Goal: Information Seeking & Learning: Learn about a topic

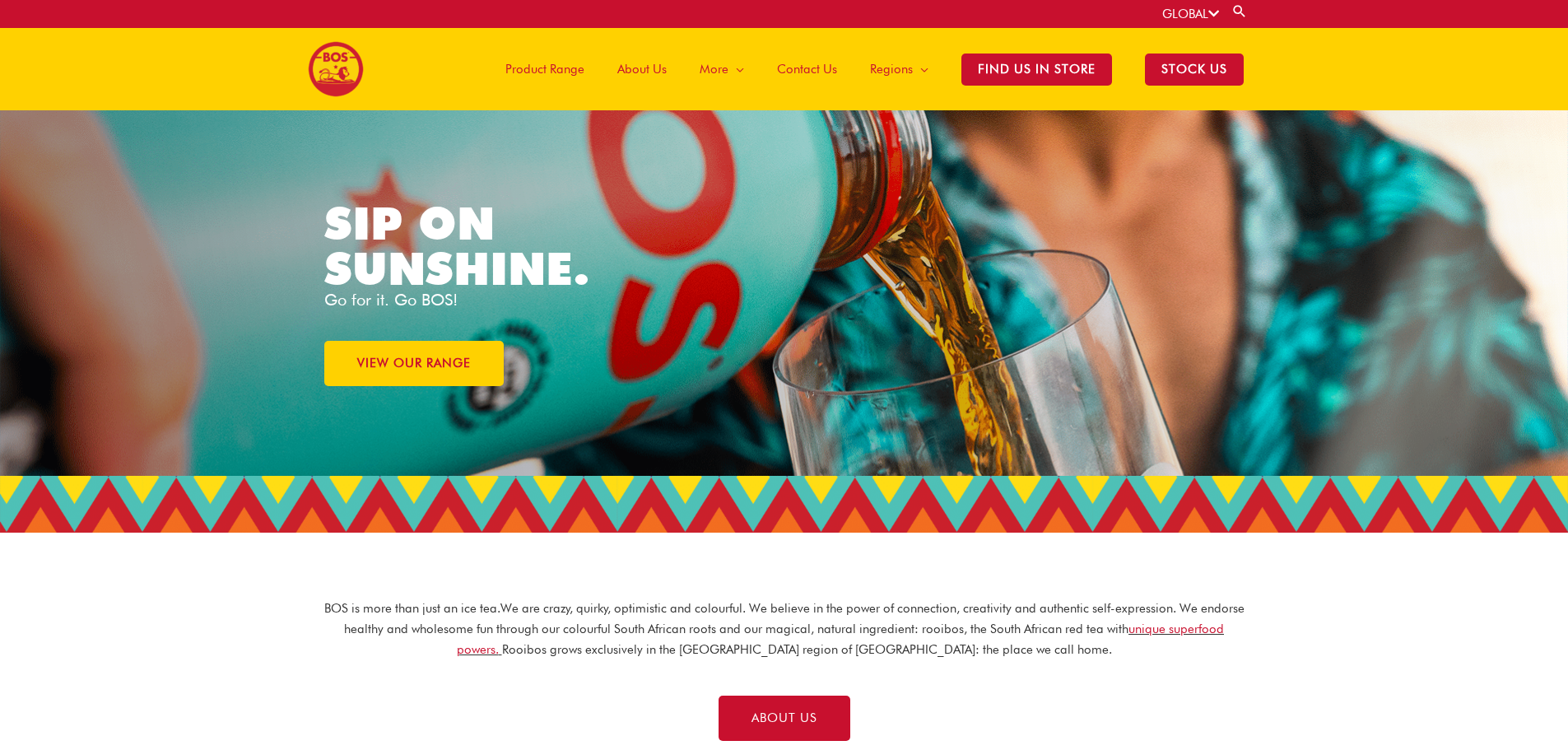
click at [577, 67] on span "Product Range" at bounding box center [545, 69] width 79 height 50
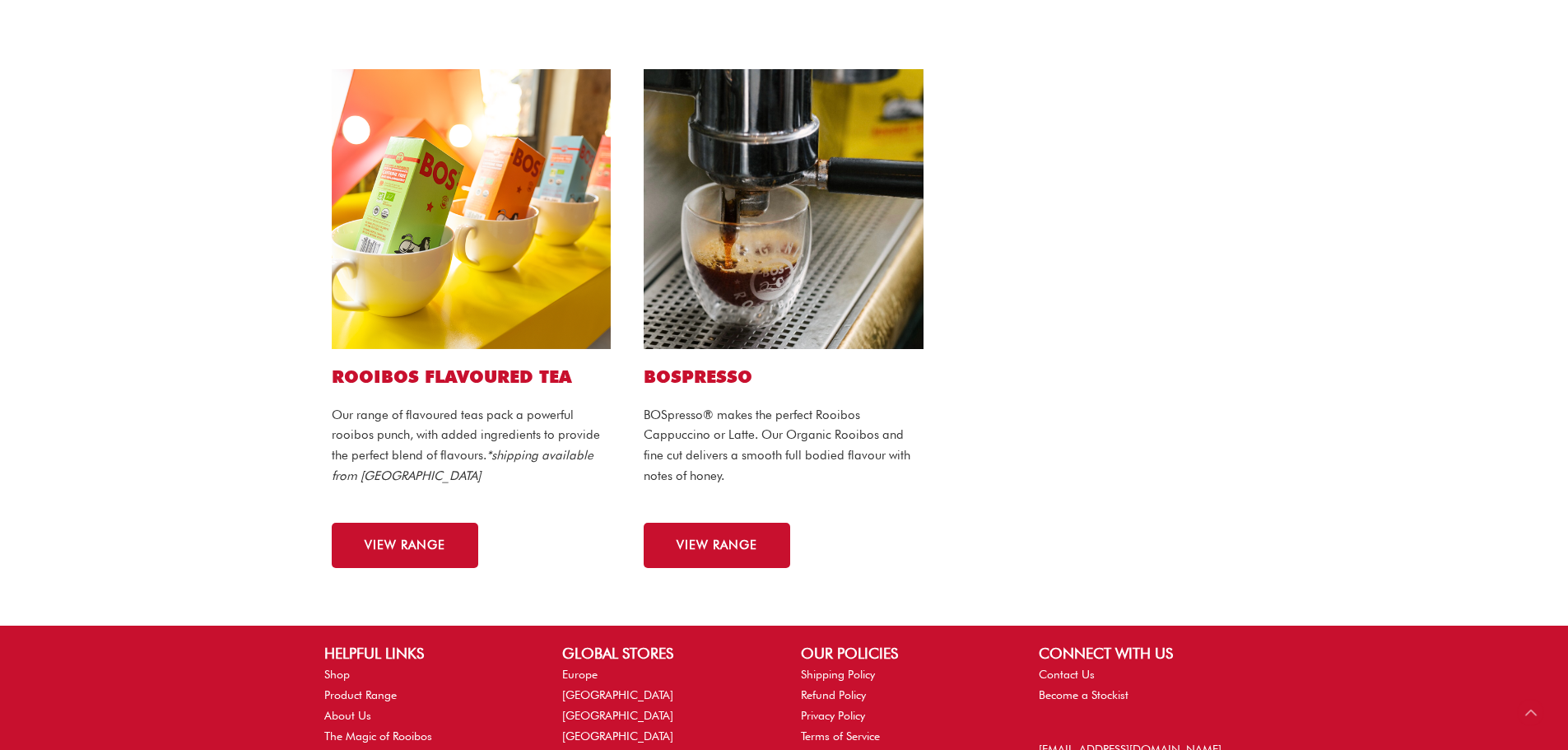
scroll to position [987, 0]
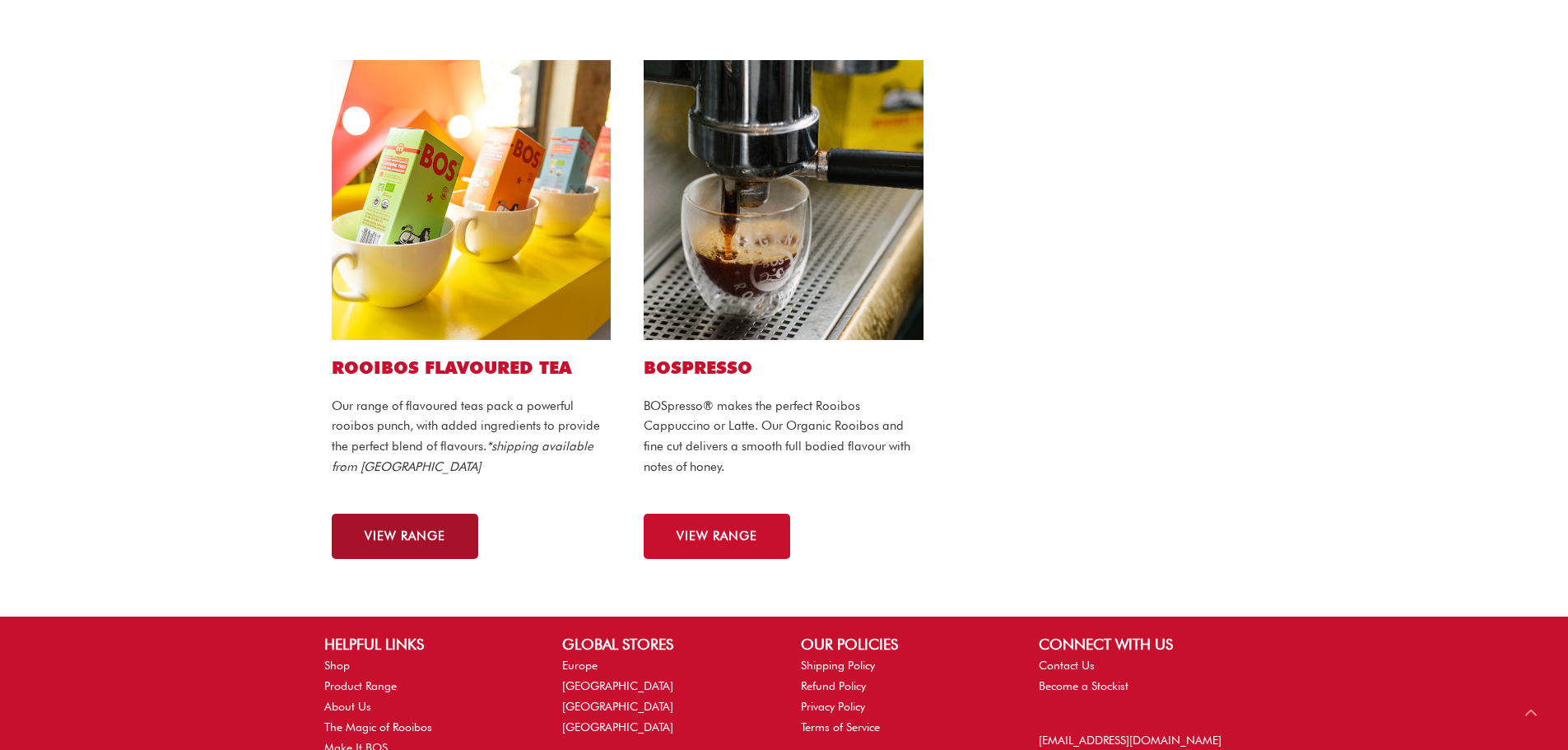
click at [422, 535] on span "VIEW RANGE" at bounding box center [405, 536] width 81 height 12
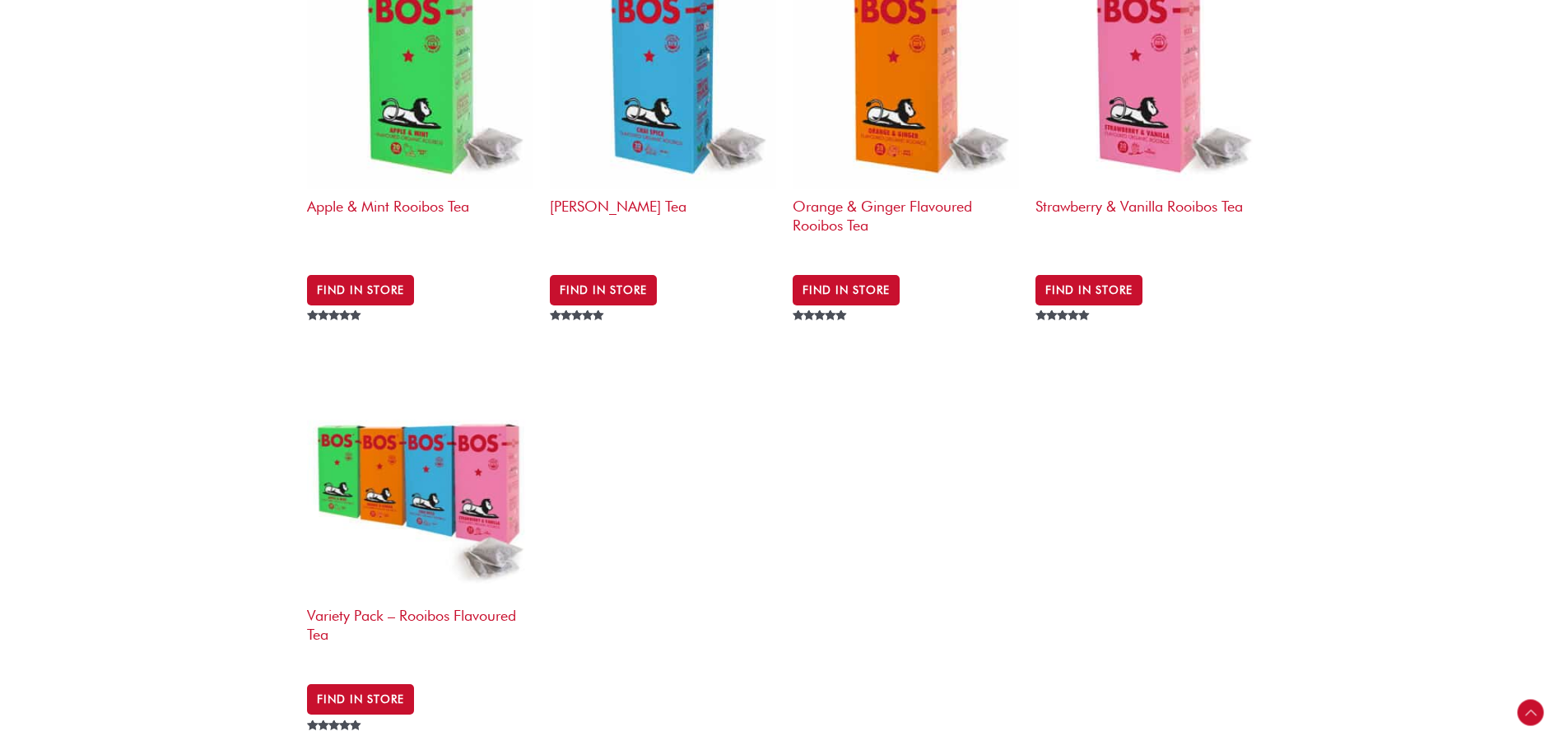
scroll to position [741, 0]
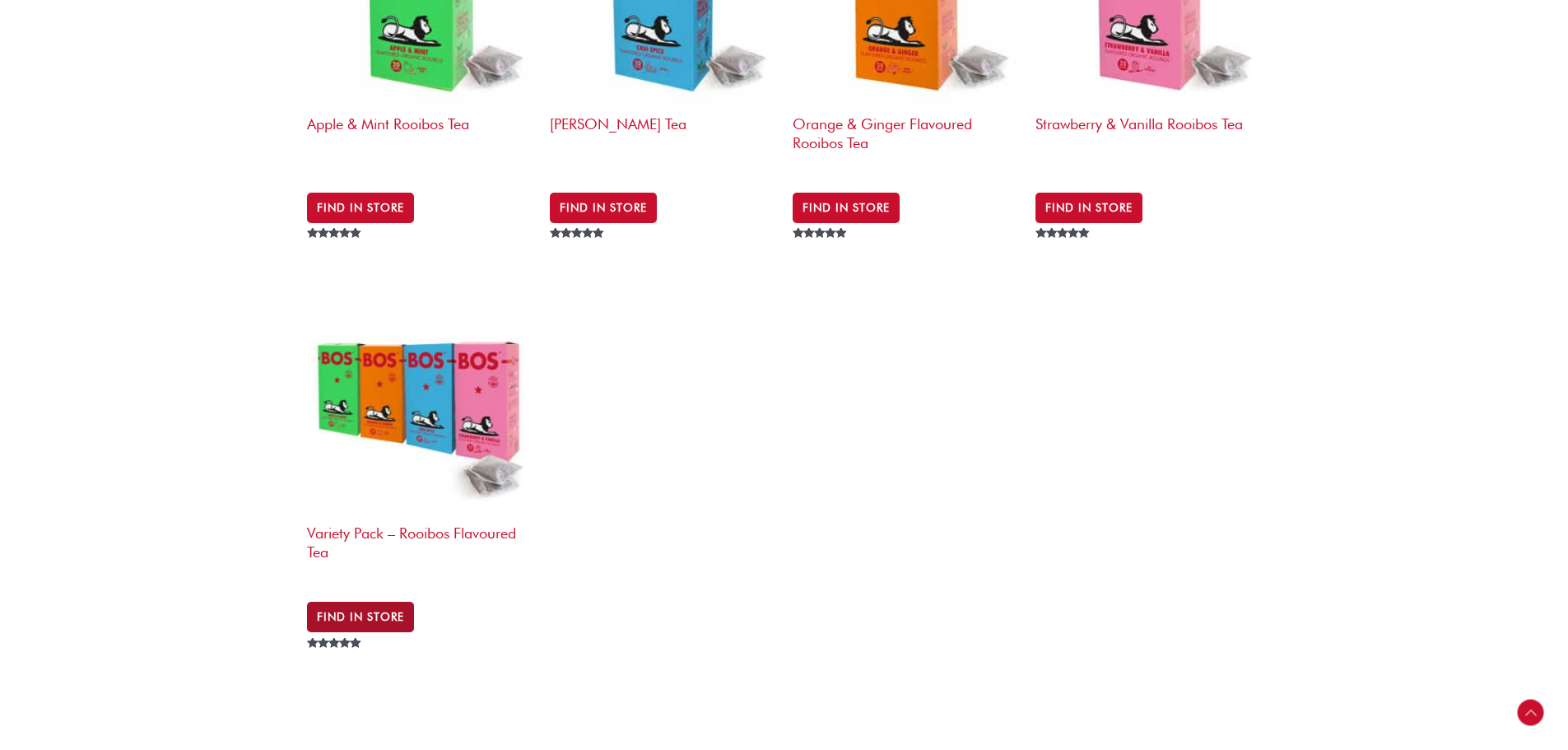
click at [386, 602] on link "Find in Store" at bounding box center [360, 616] width 107 height 30
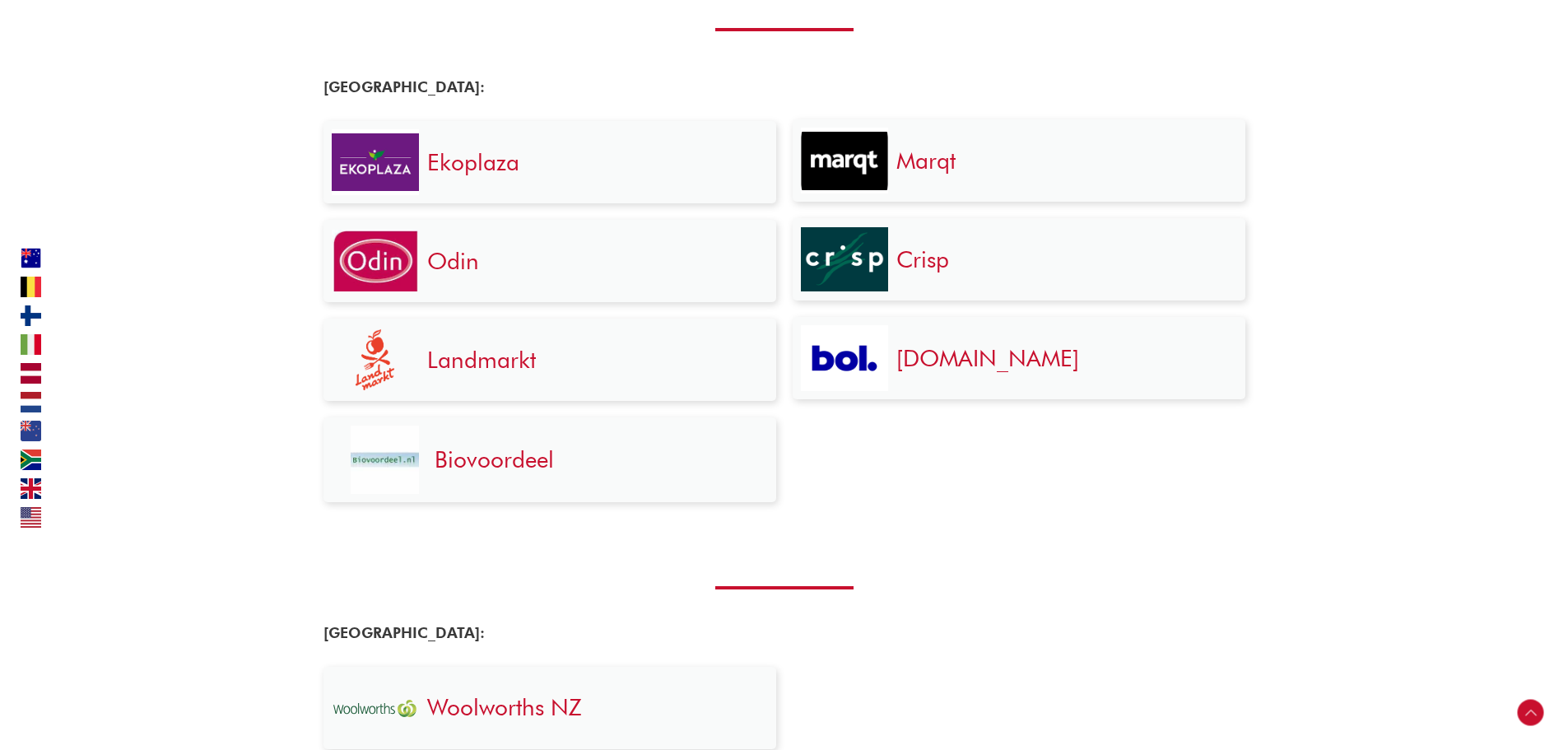
scroll to position [1953, 0]
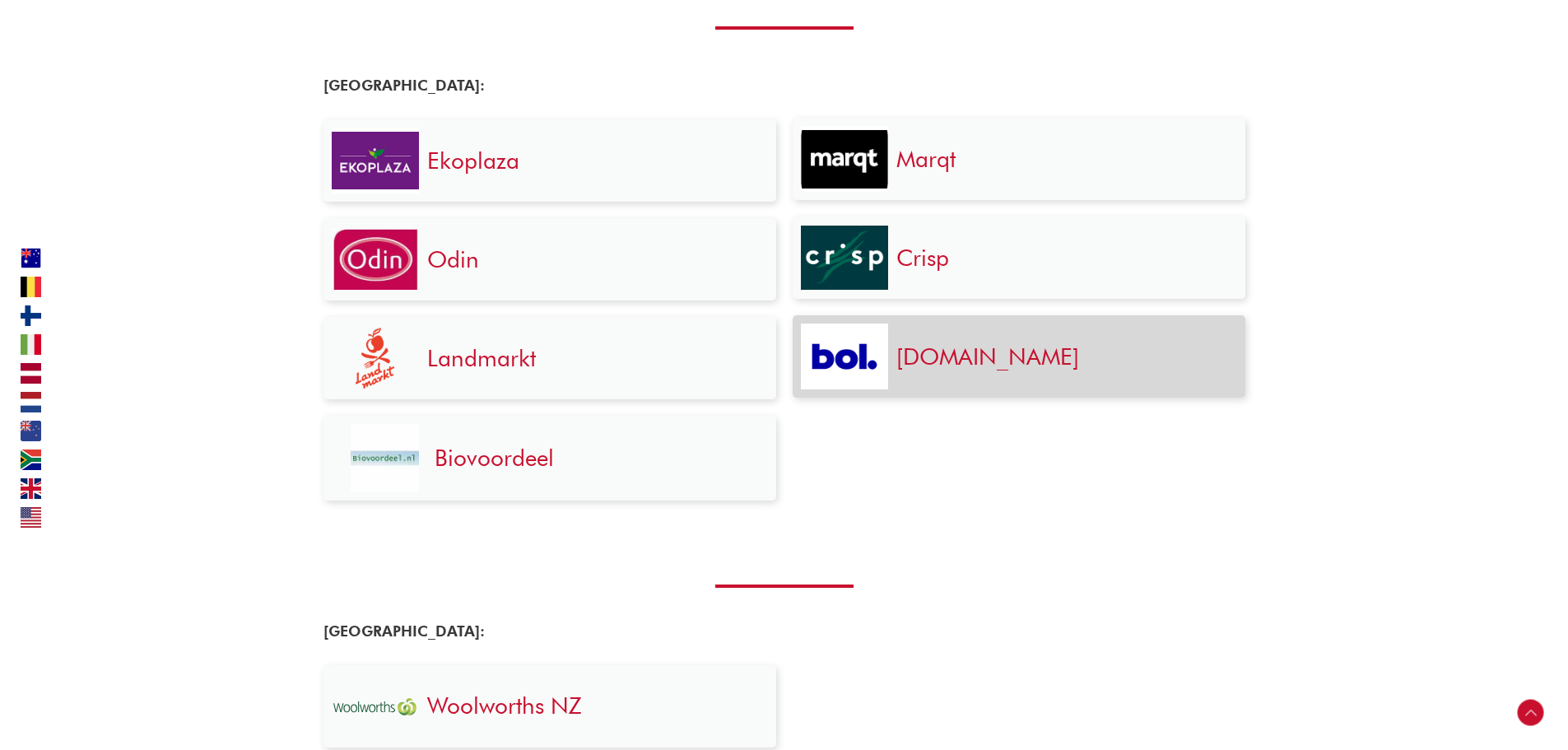
click at [940, 351] on link "Bol.com" at bounding box center [988, 356] width 183 height 28
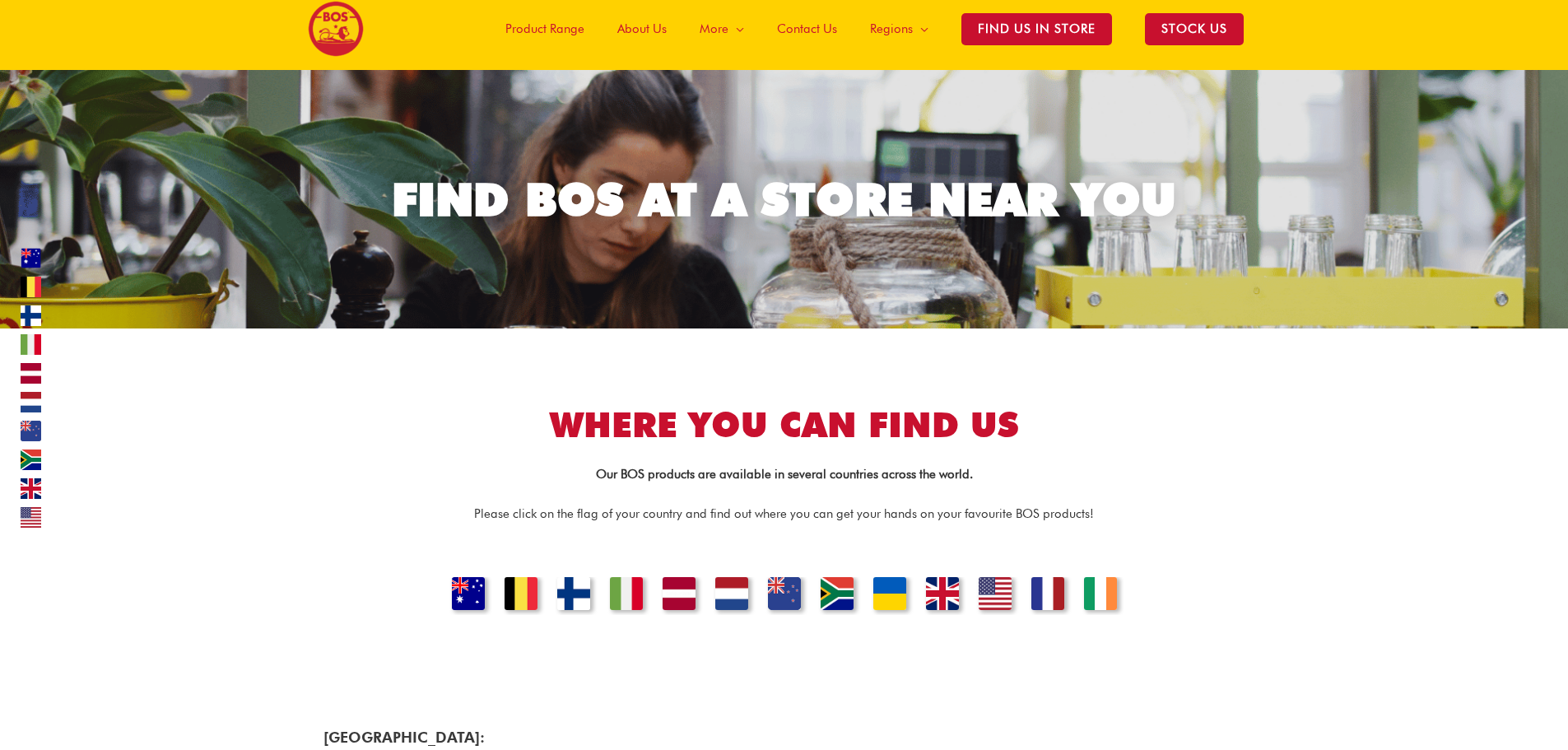
scroll to position [0, 0]
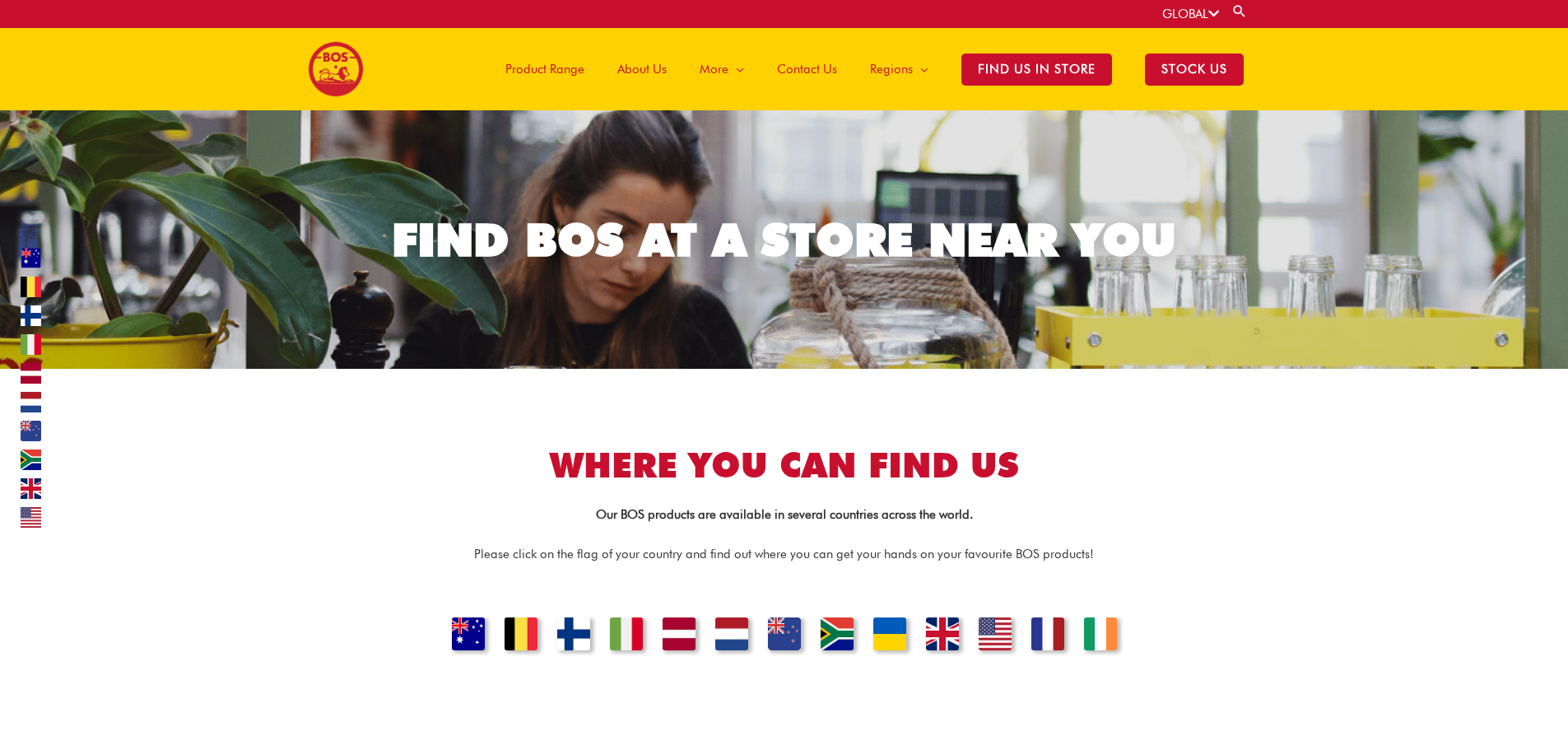
click at [1207, 13] on link "GLOBAL" at bounding box center [1191, 14] width 57 height 15
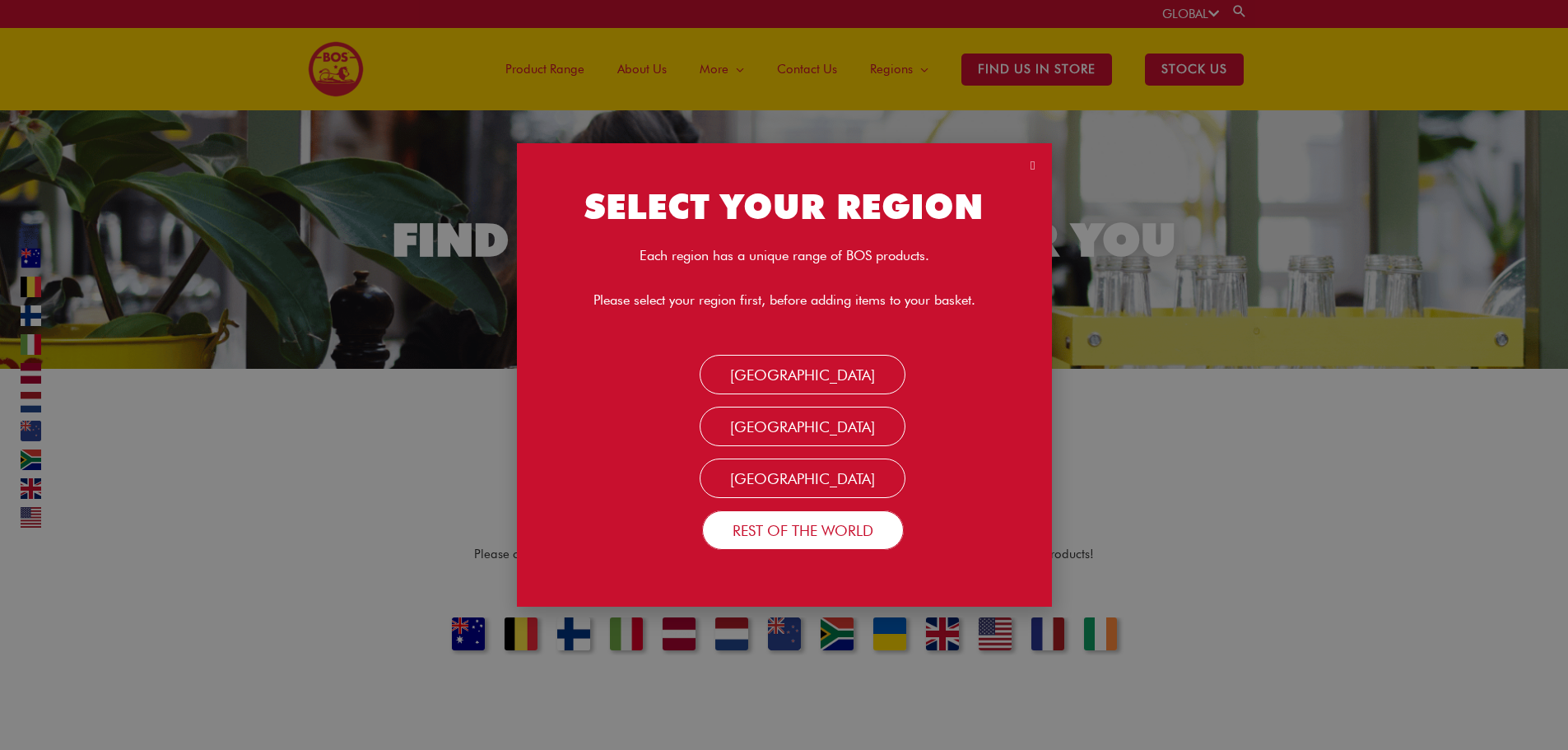
click at [803, 534] on link "Rest Of the World" at bounding box center [802, 530] width 201 height 39
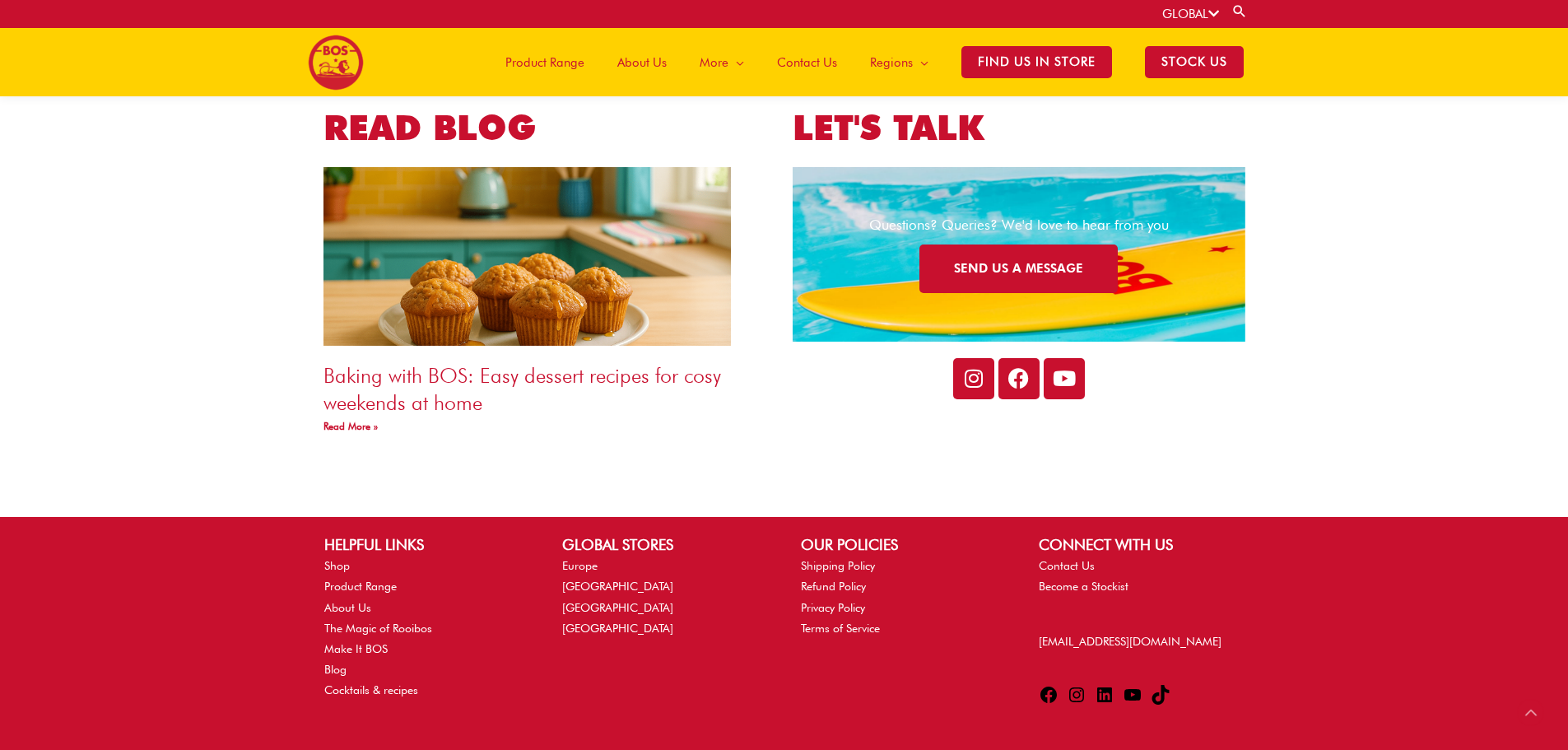
scroll to position [2871, 0]
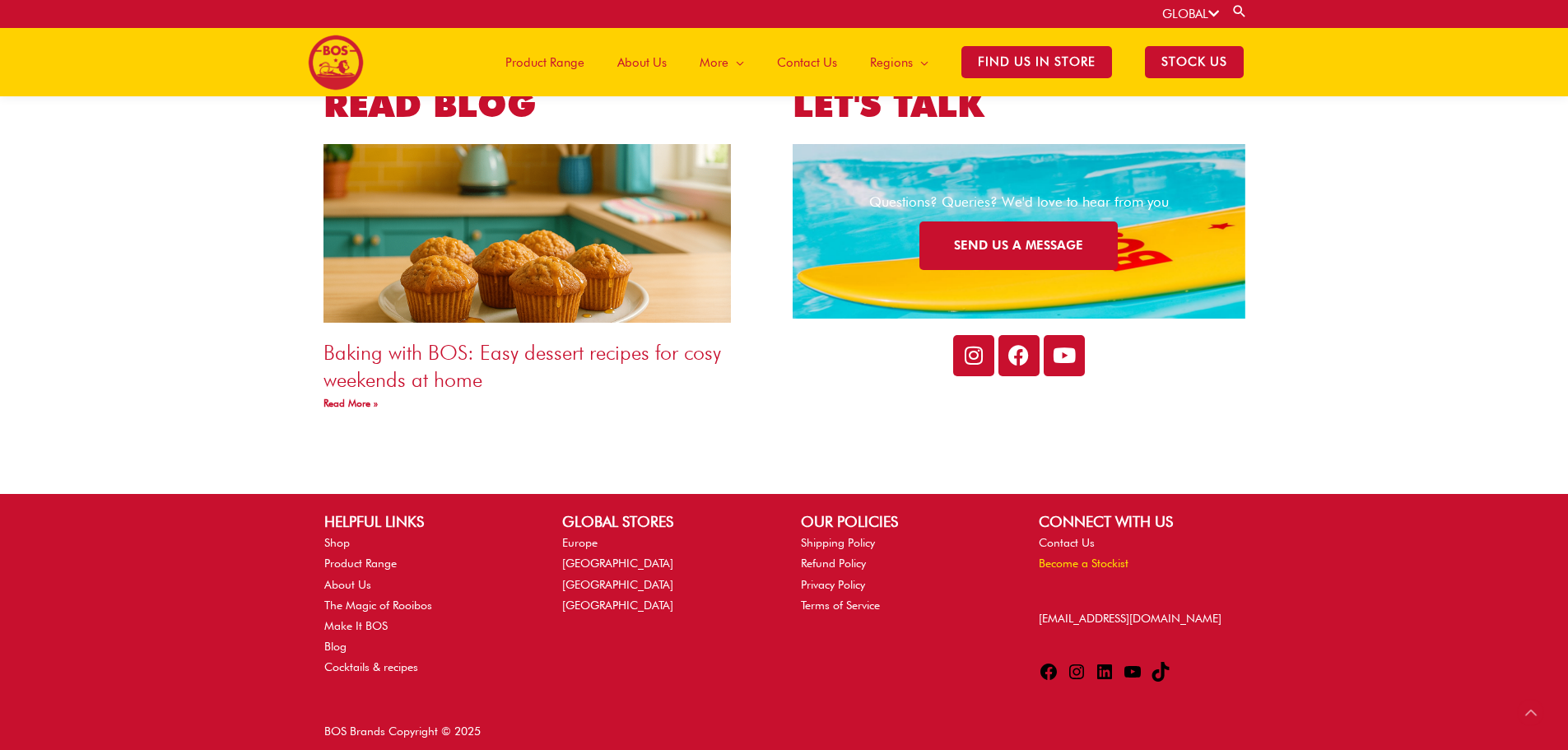
click at [1077, 561] on link "Become a Stockist" at bounding box center [1084, 562] width 90 height 13
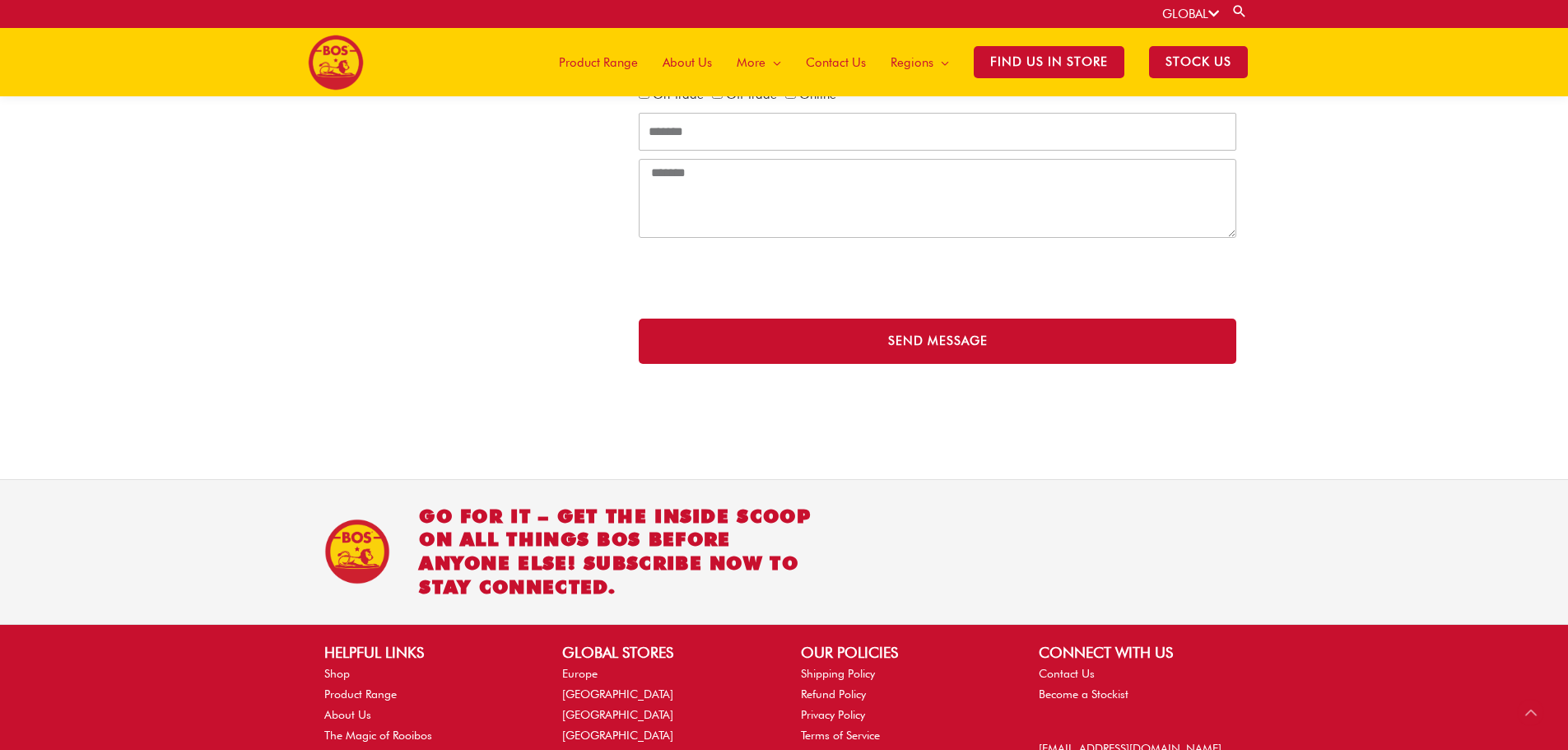
scroll to position [726, 0]
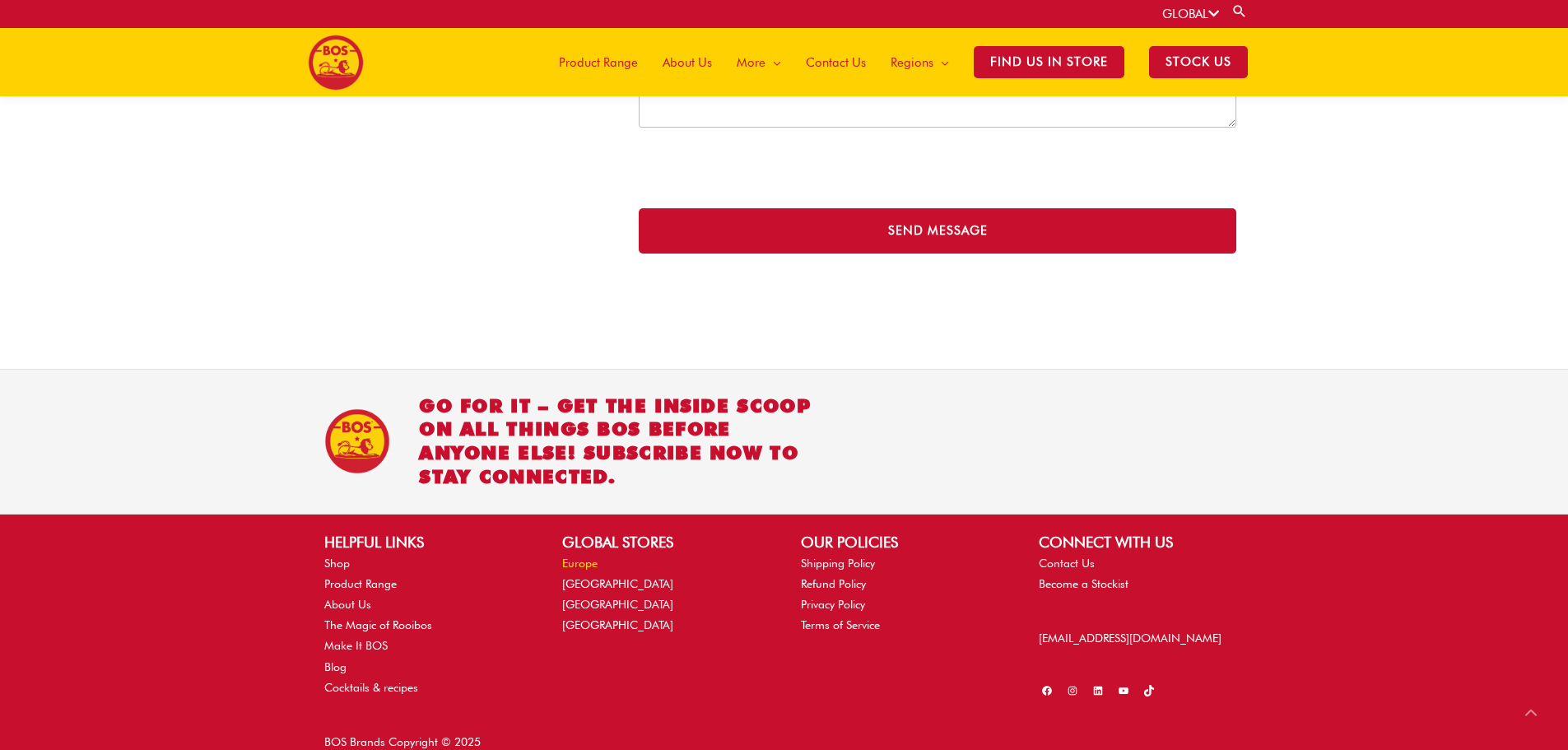
click at [581, 556] on link "Europe" at bounding box center [580, 562] width 35 height 13
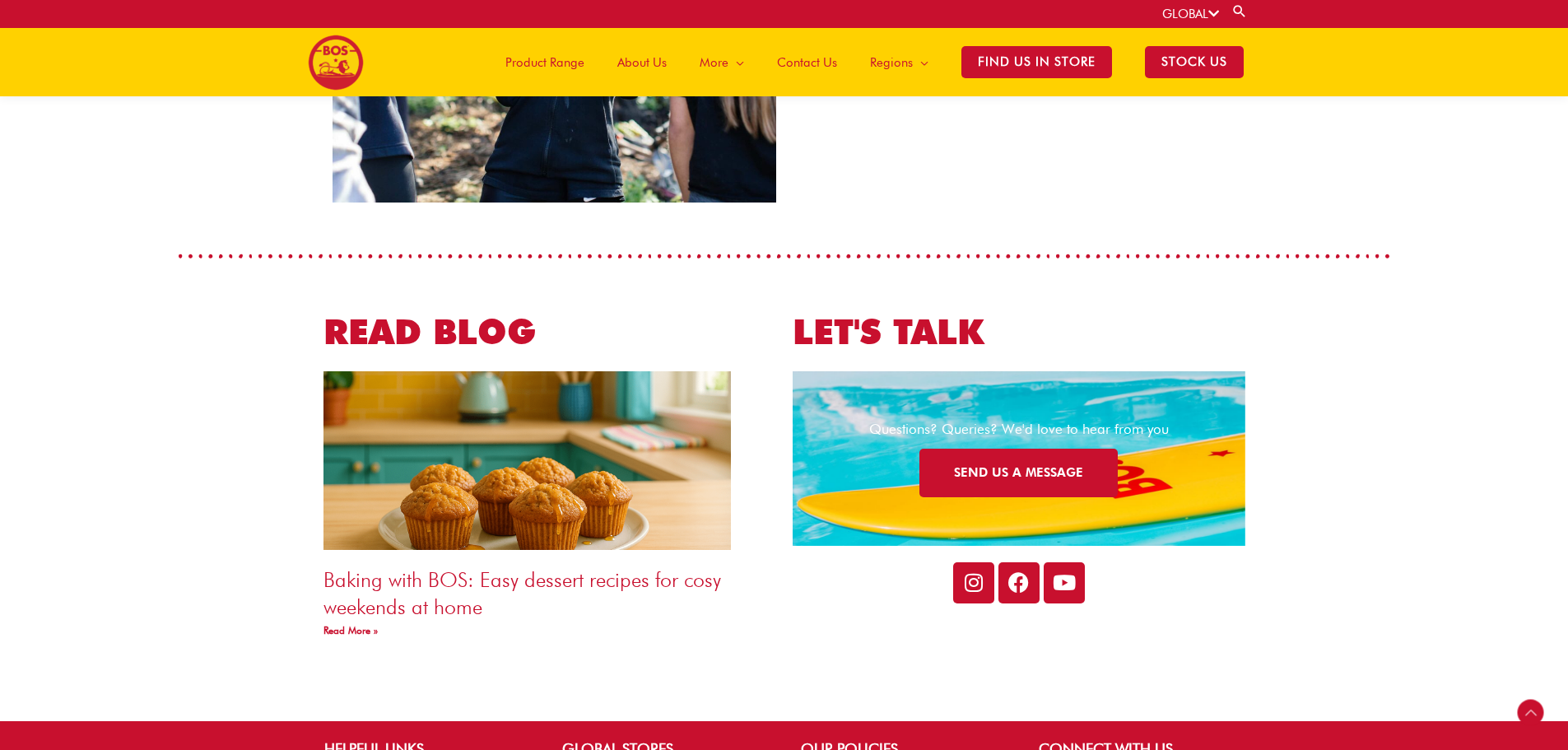
scroll to position [2883, 0]
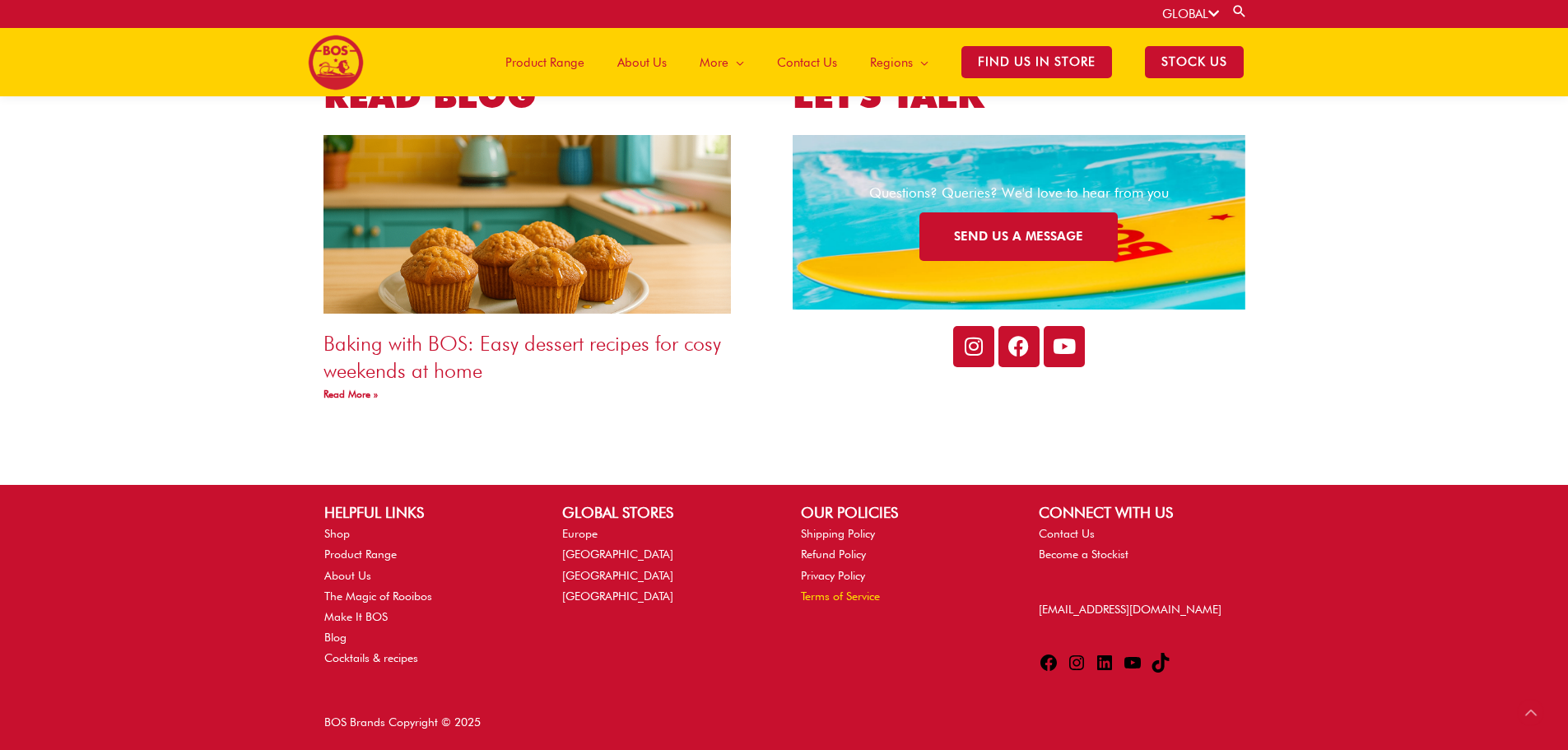
click at [838, 592] on link "Terms of Service" at bounding box center [840, 596] width 79 height 13
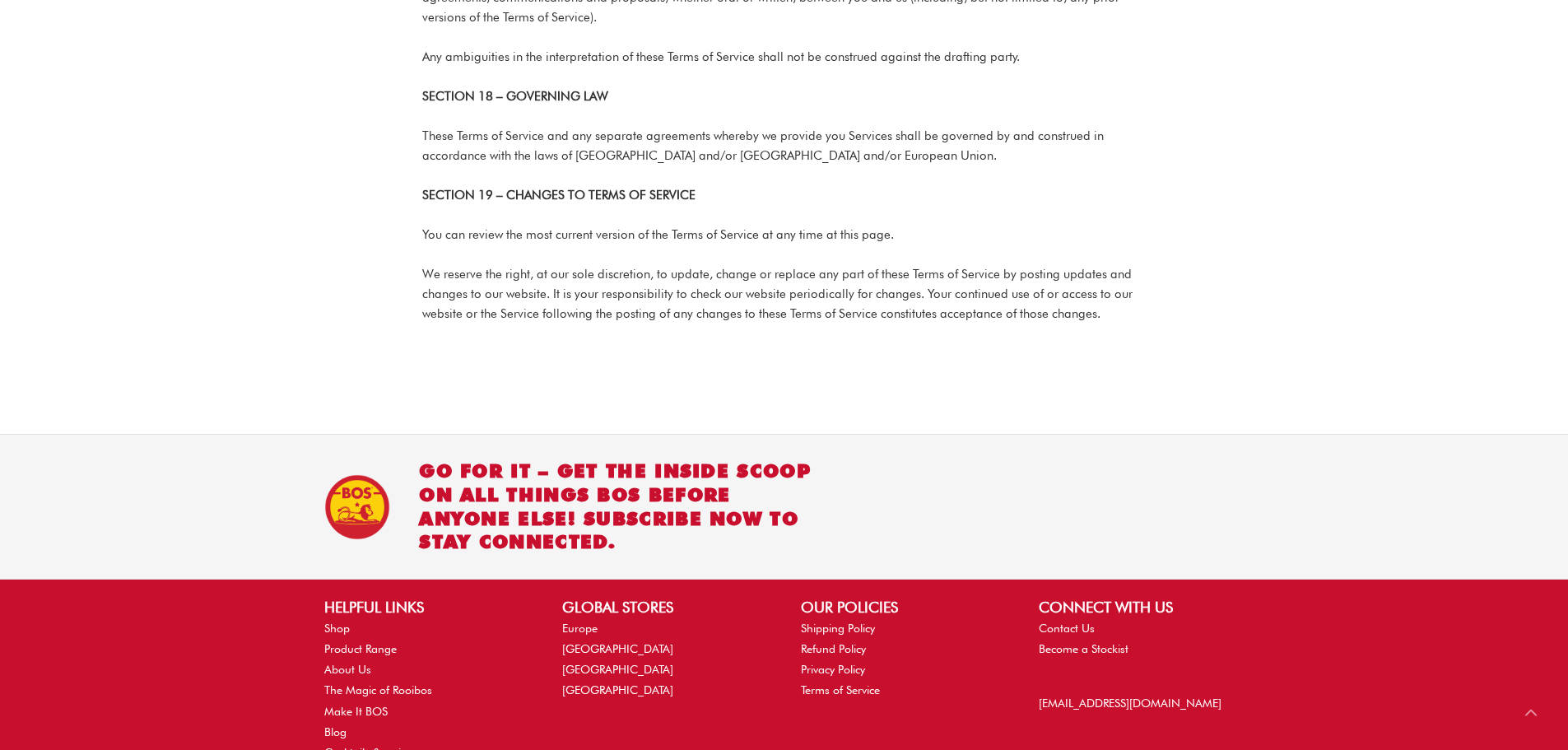
scroll to position [4932, 0]
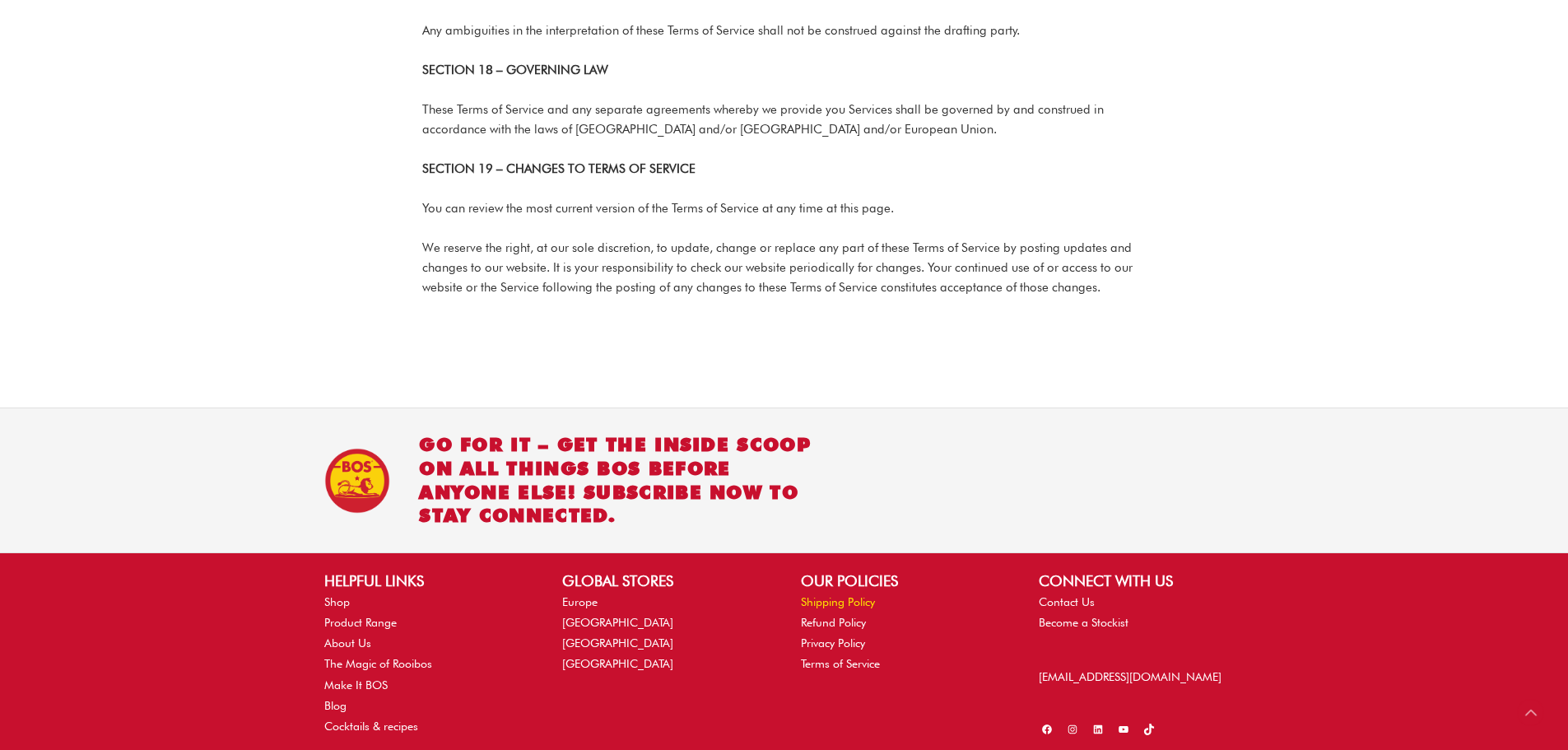
click at [825, 595] on link "Shipping Policy" at bounding box center [838, 601] width 74 height 13
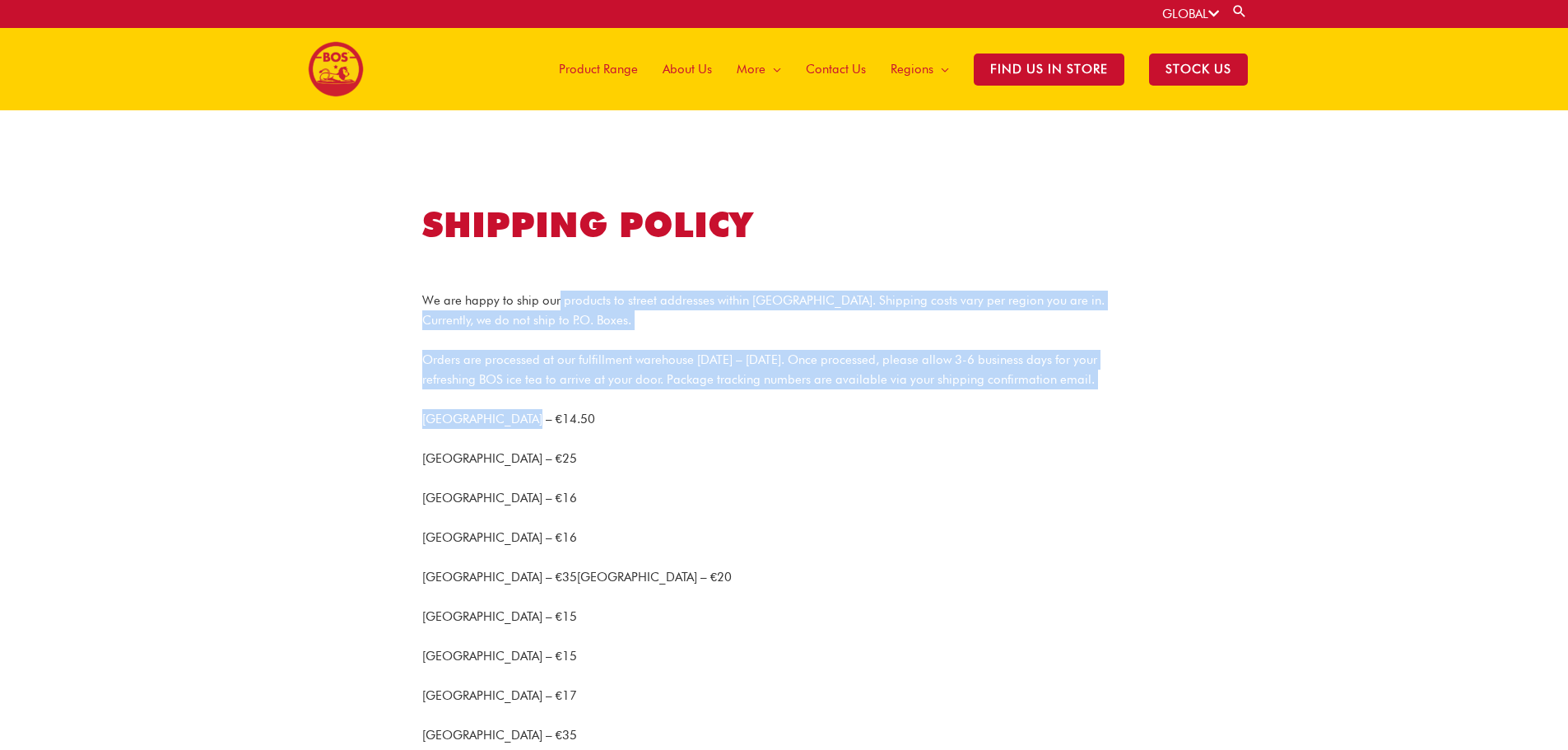
drag, startPoint x: 0, startPoint y: 0, endPoint x: 1144, endPoint y: 402, distance: 1212.6
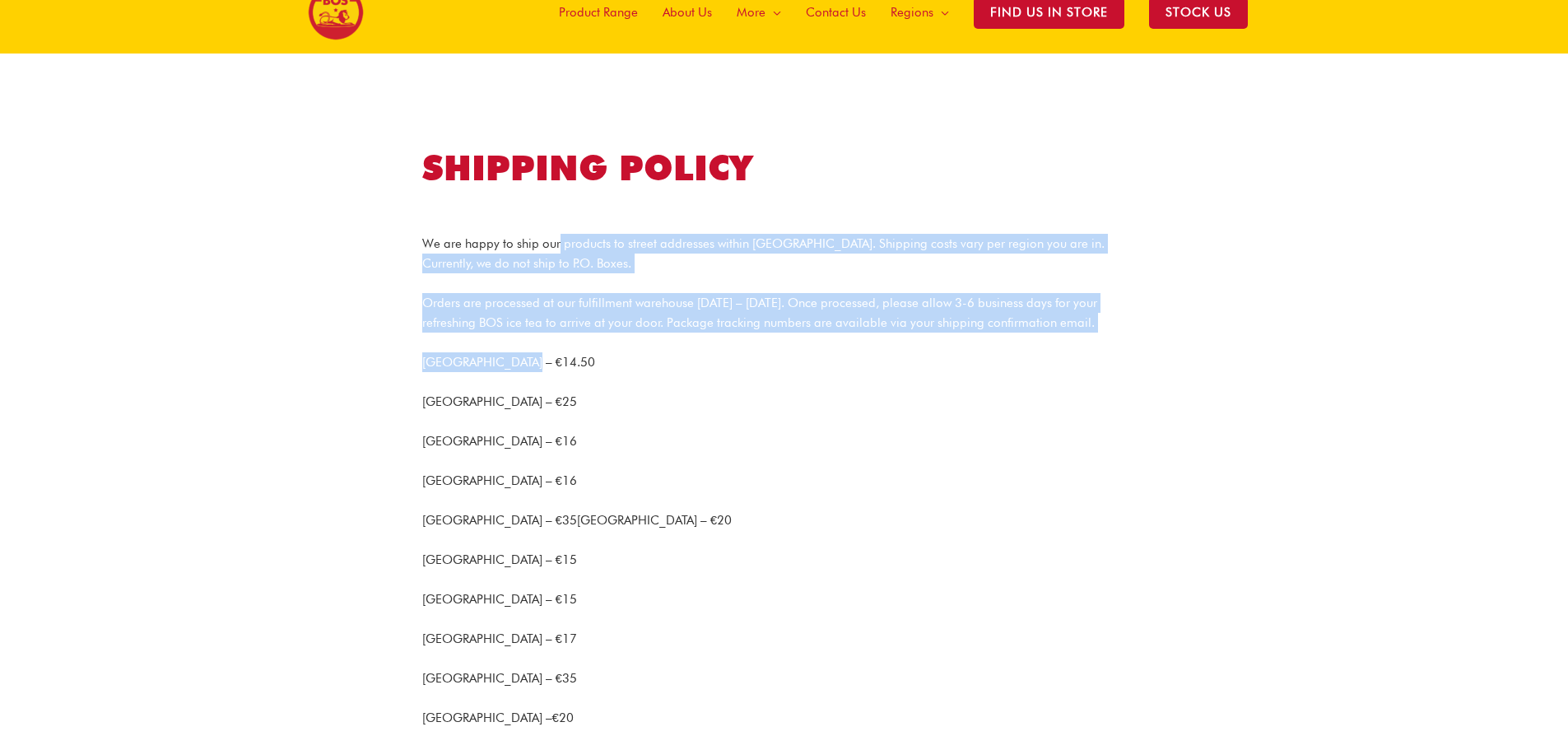
scroll to position [82, 0]
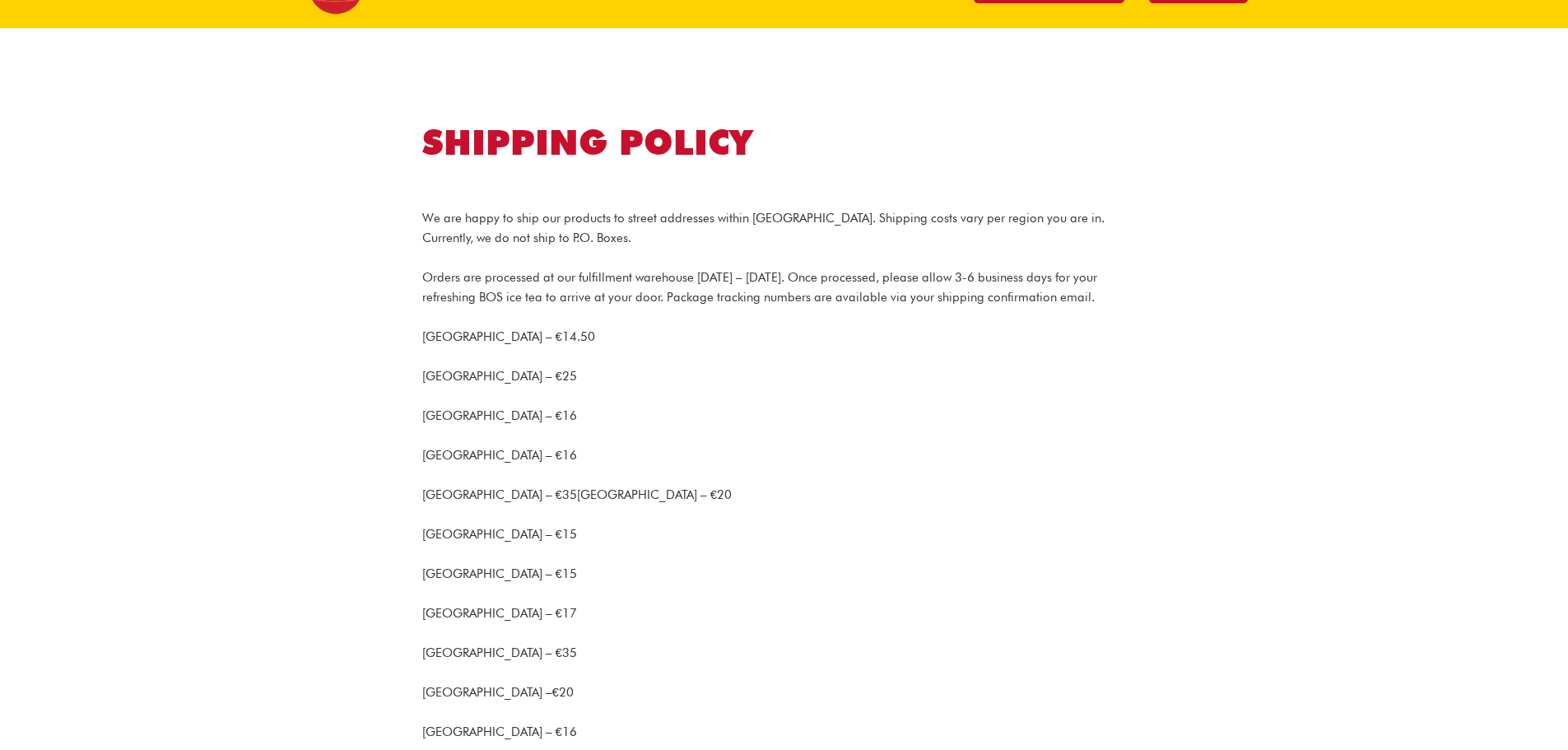
click at [880, 455] on p "Bulgaria – €16" at bounding box center [784, 455] width 724 height 20
drag, startPoint x: 448, startPoint y: 281, endPoint x: 1119, endPoint y: 297, distance: 671.2
click at [1119, 297] on p "Orders are processed at our fulfillment warehouse Monday – Friday. Once process…" at bounding box center [784, 287] width 724 height 39
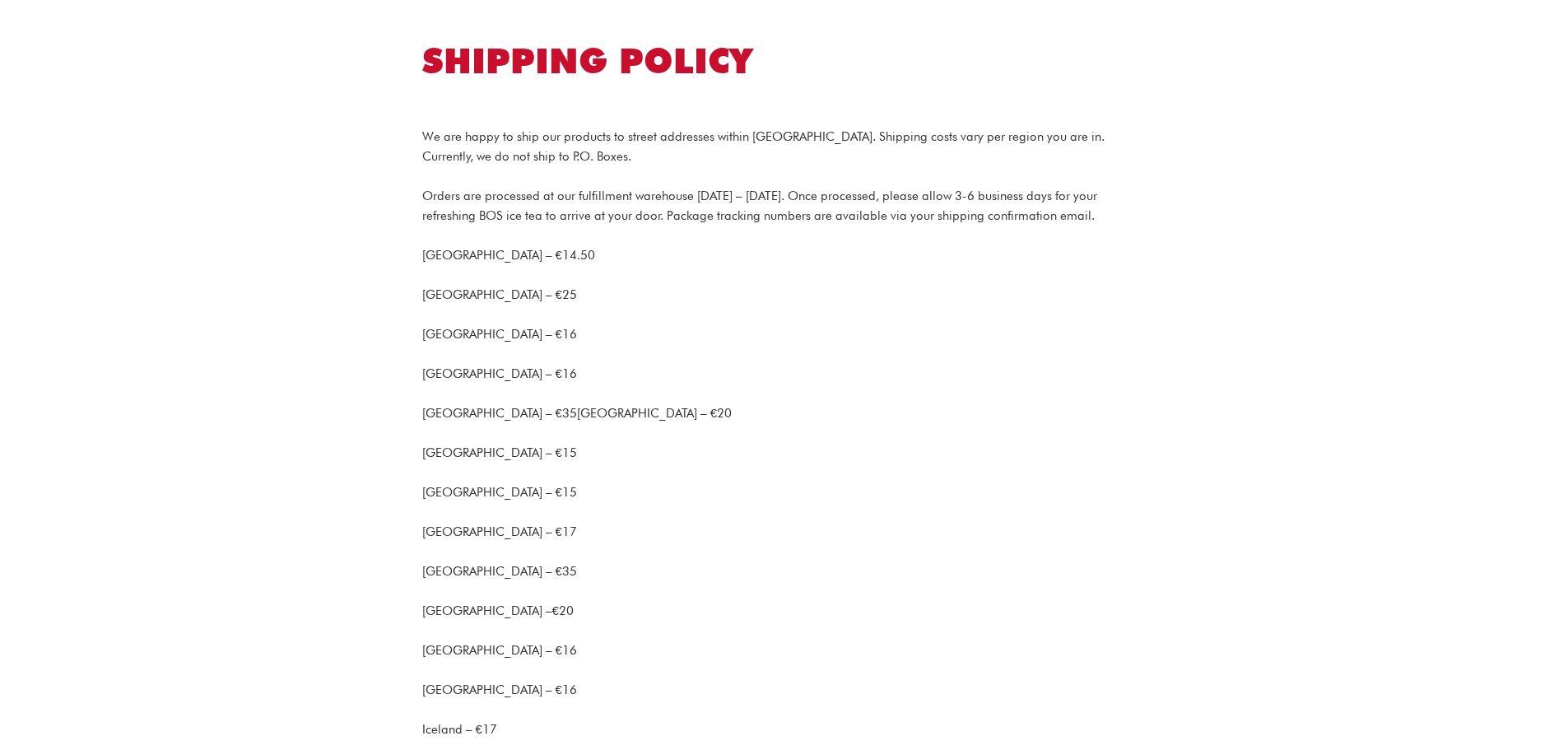
scroll to position [0, 0]
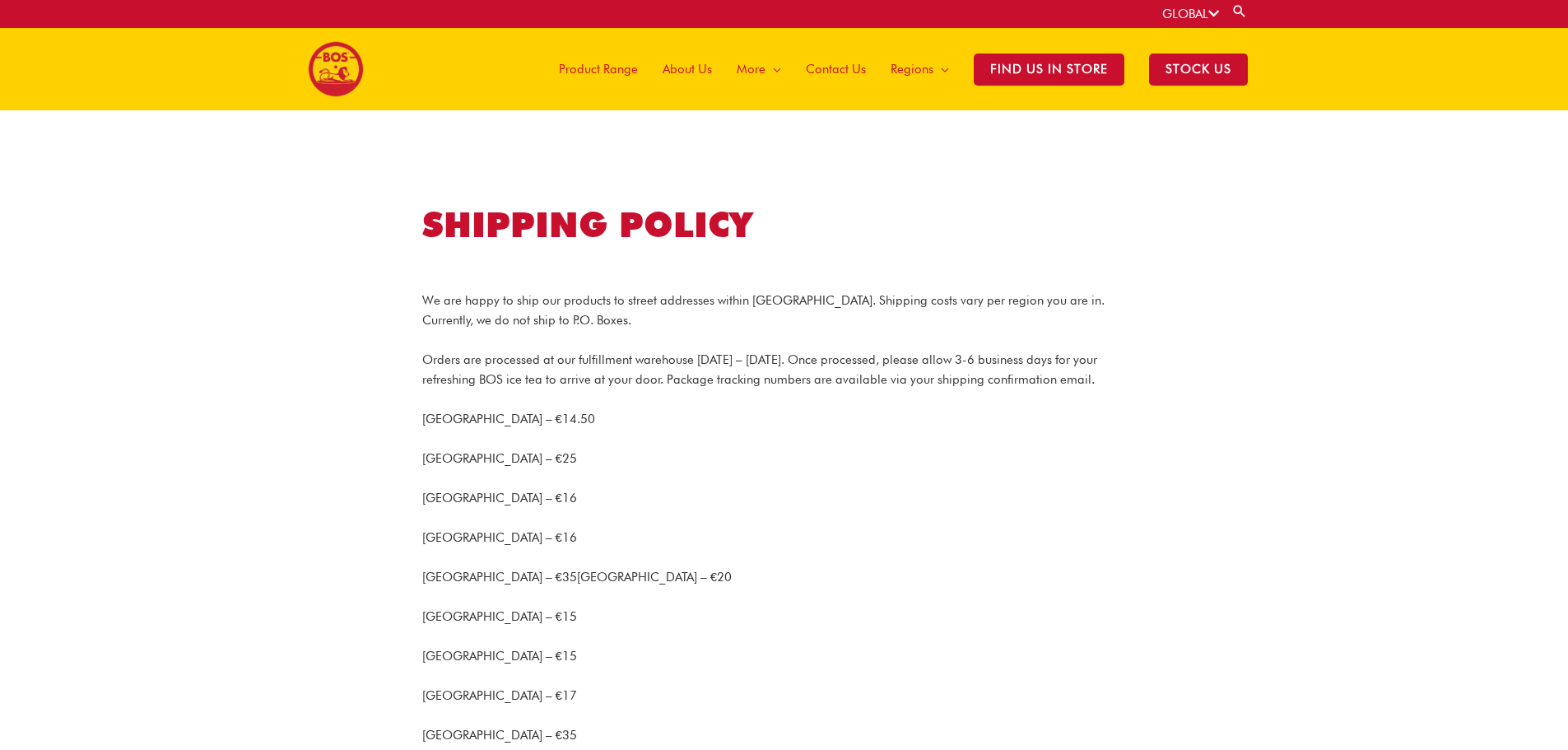
drag, startPoint x: 420, startPoint y: 358, endPoint x: 1108, endPoint y: 380, distance: 688.4
copy span "Orders are processed at our fulfillment warehouse Monday – Friday. Once process…"
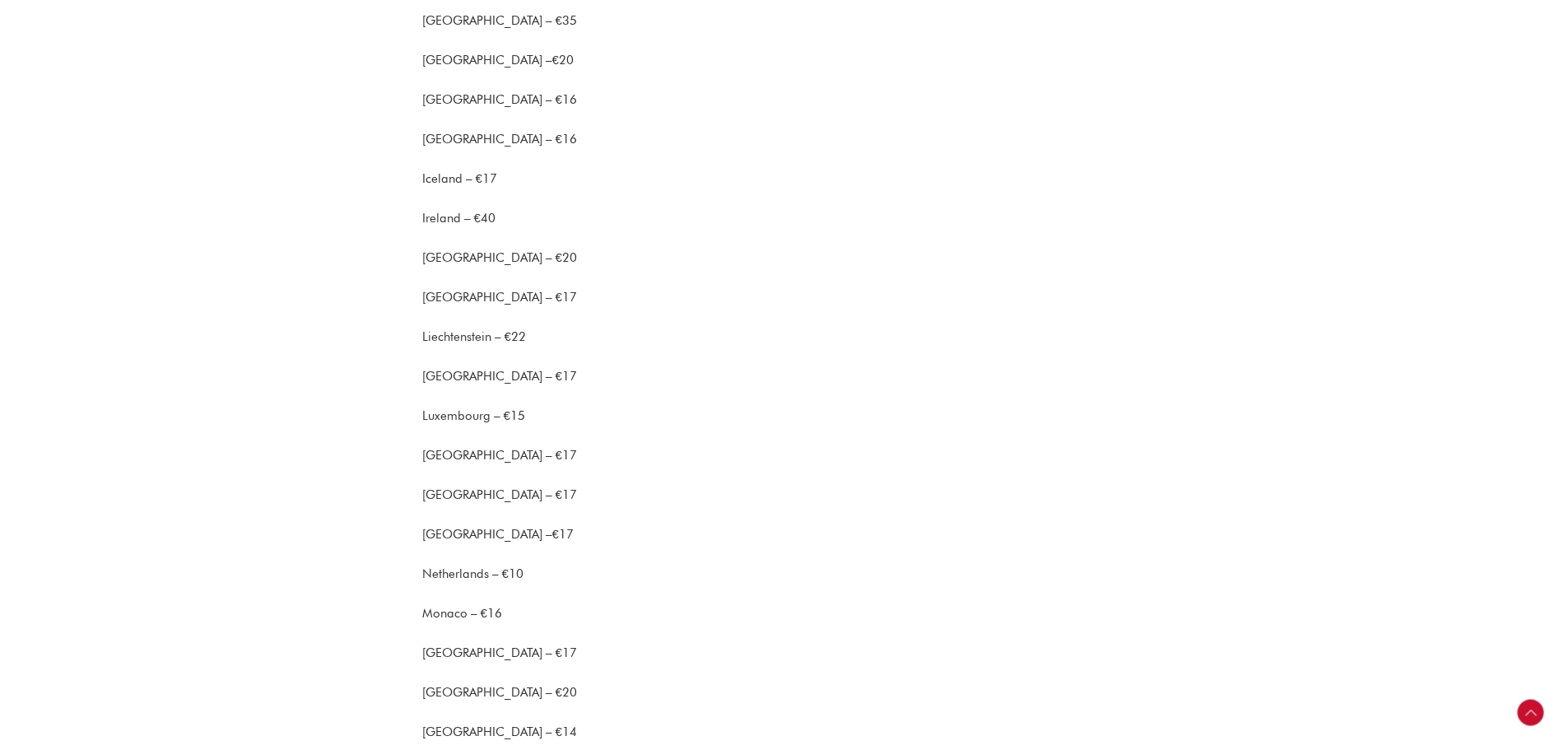
scroll to position [823, 0]
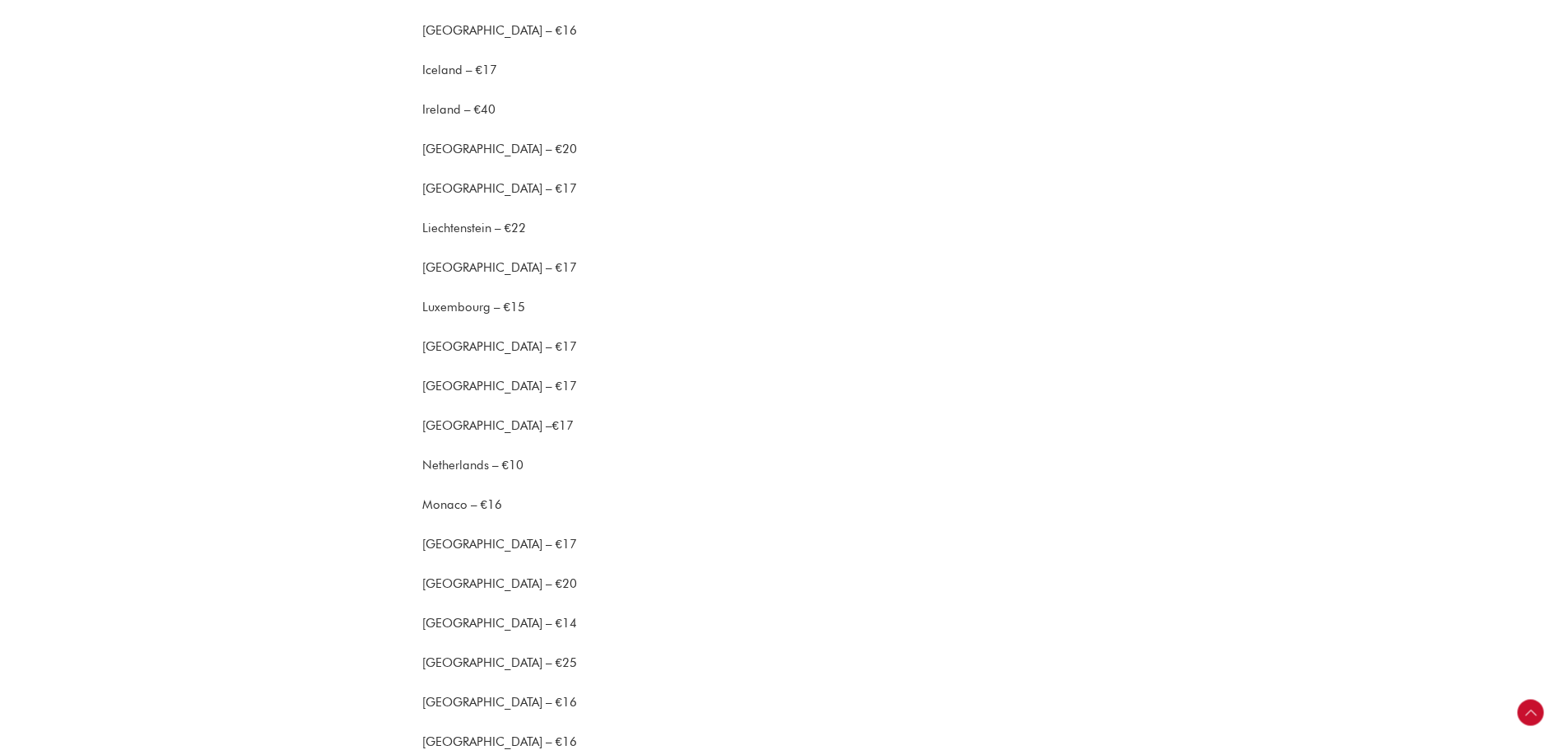
drag, startPoint x: 423, startPoint y: 465, endPoint x: 565, endPoint y: 473, distance: 142.2
click at [565, 473] on p "Netherlands – €10" at bounding box center [784, 465] width 724 height 20
copy span "Netherlands – €10"
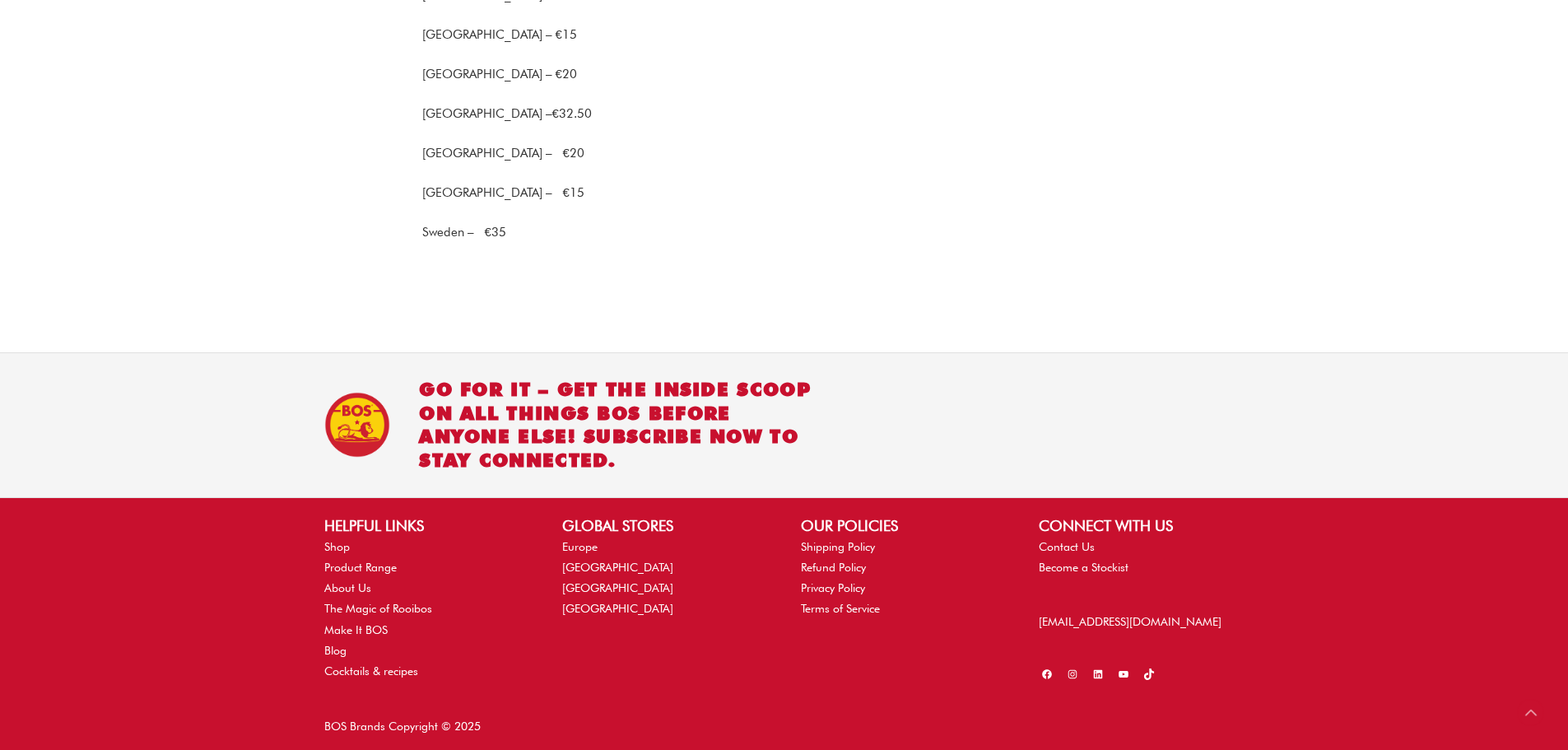
scroll to position [1653, 0]
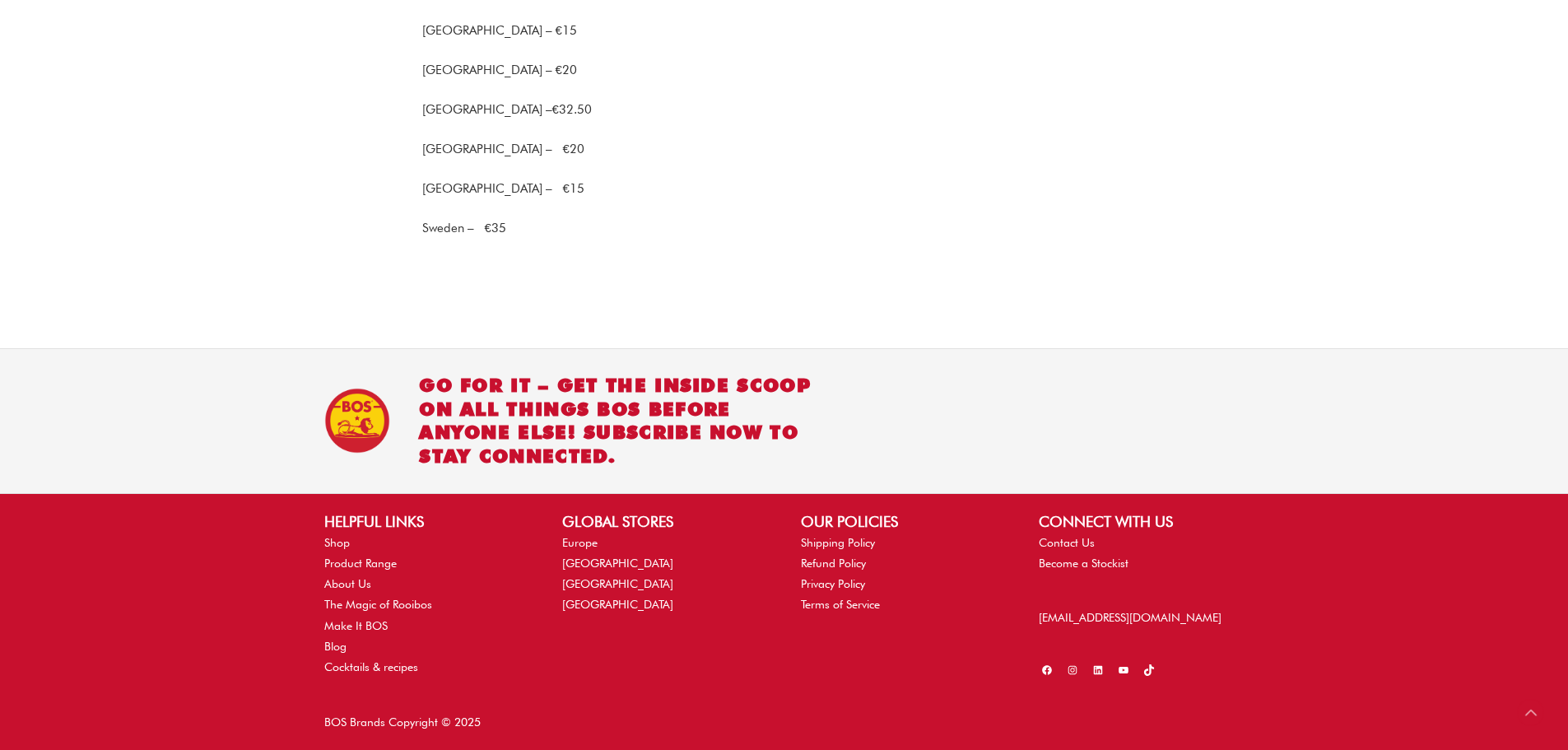
click at [350, 633] on li "Make It BOS" at bounding box center [426, 626] width 205 height 21
click at [356, 625] on link "Make It BOS" at bounding box center [356, 625] width 63 height 13
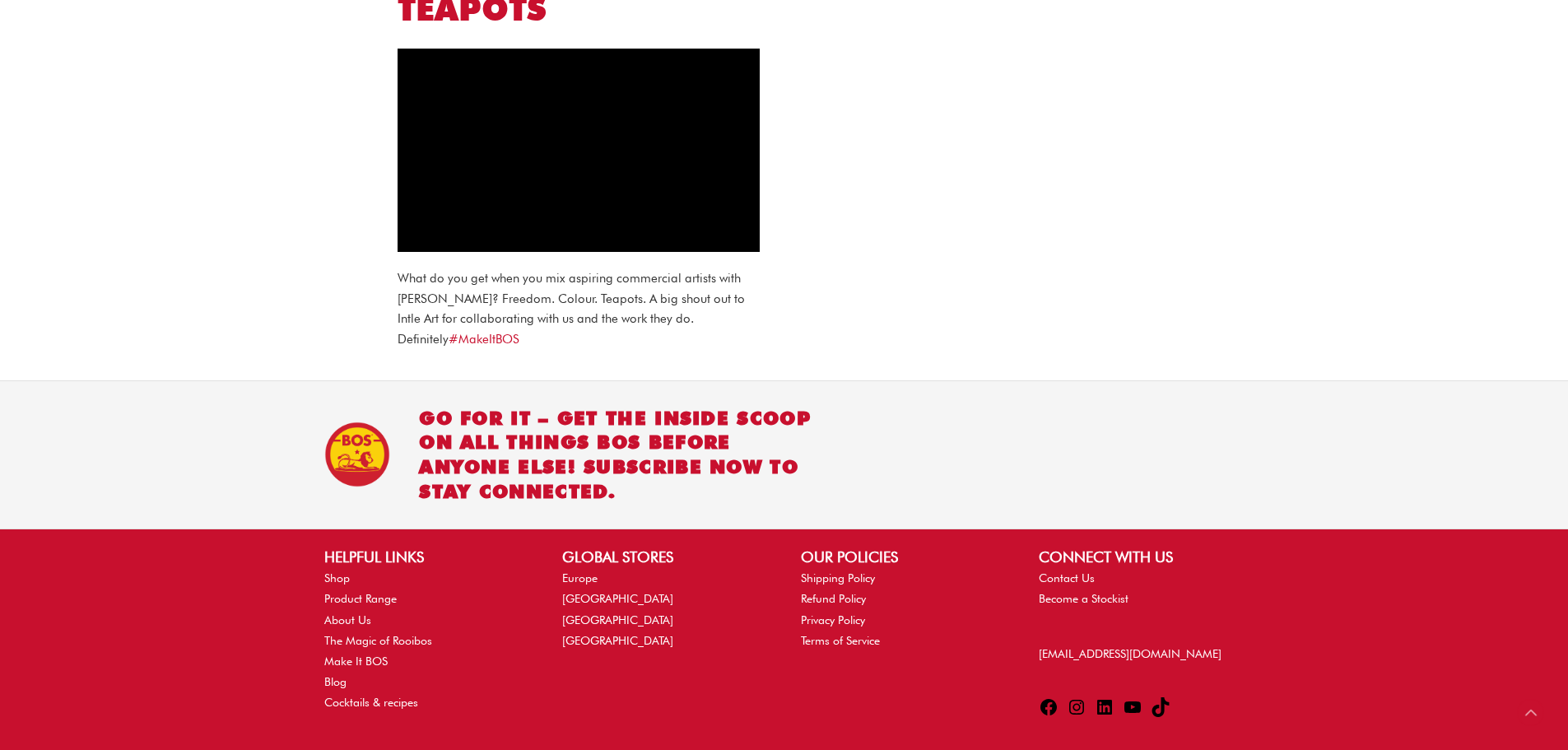
scroll to position [1201, 0]
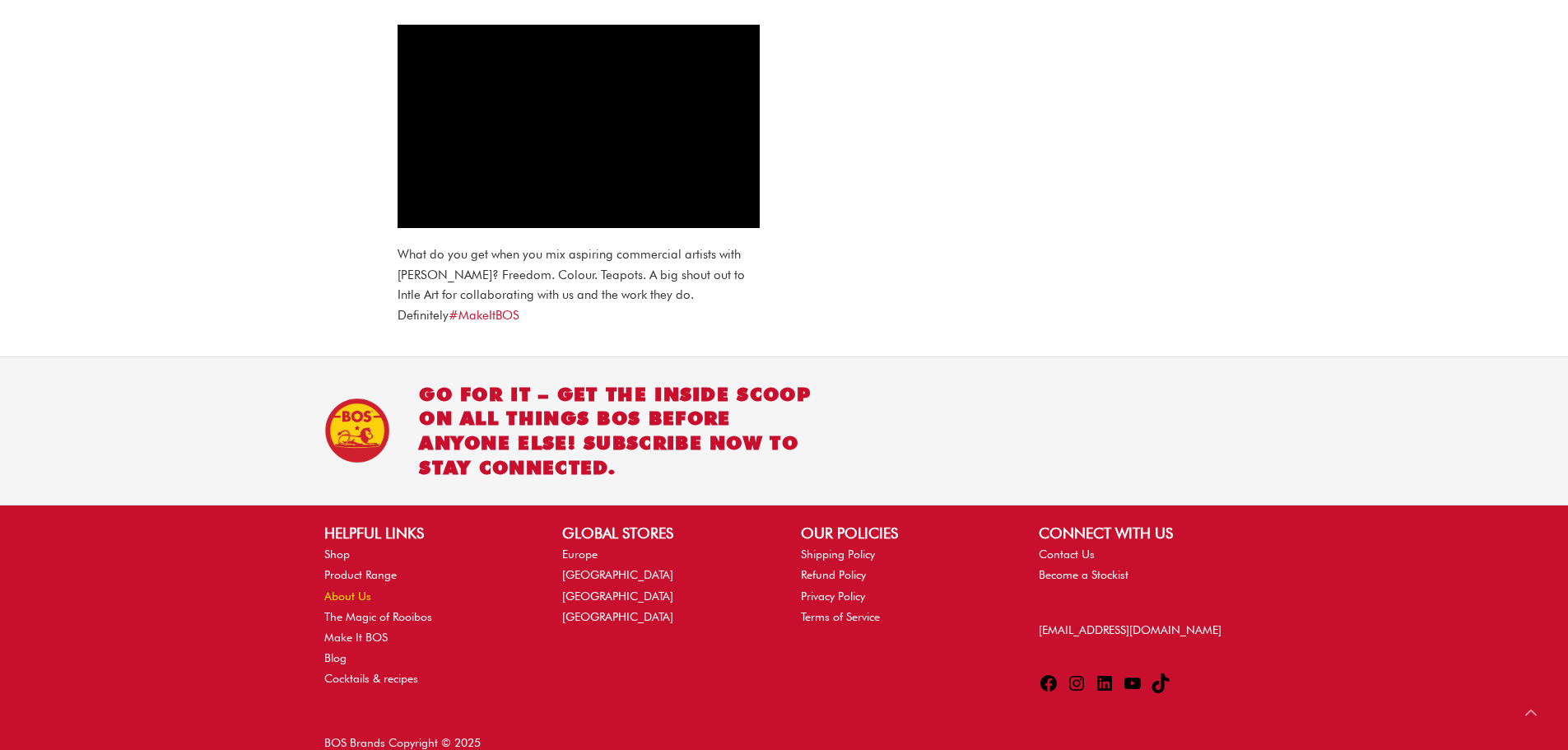
click at [342, 586] on li "About Us" at bounding box center [426, 597] width 205 height 21
click at [348, 590] on link "About Us" at bounding box center [347, 596] width 47 height 13
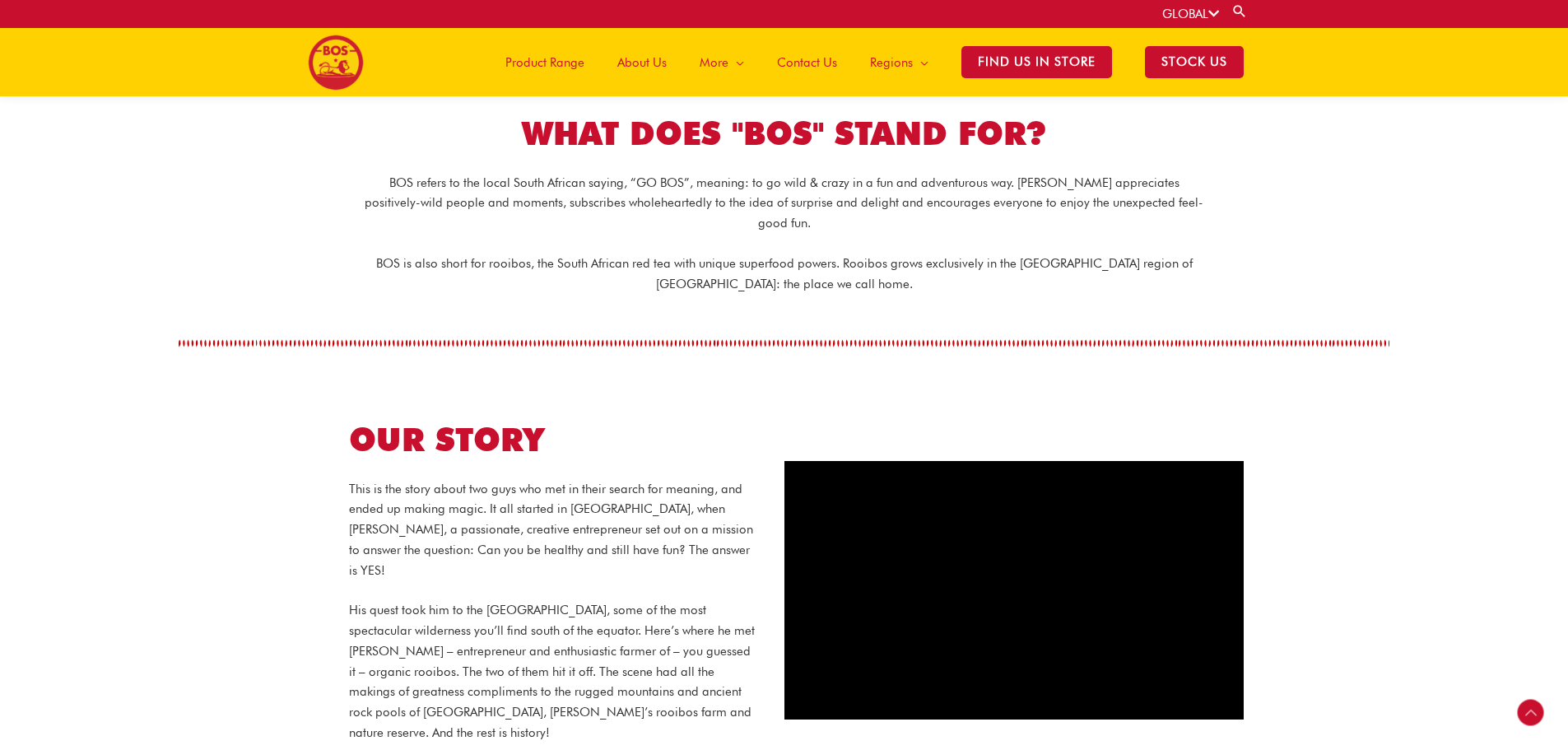
scroll to position [155, 0]
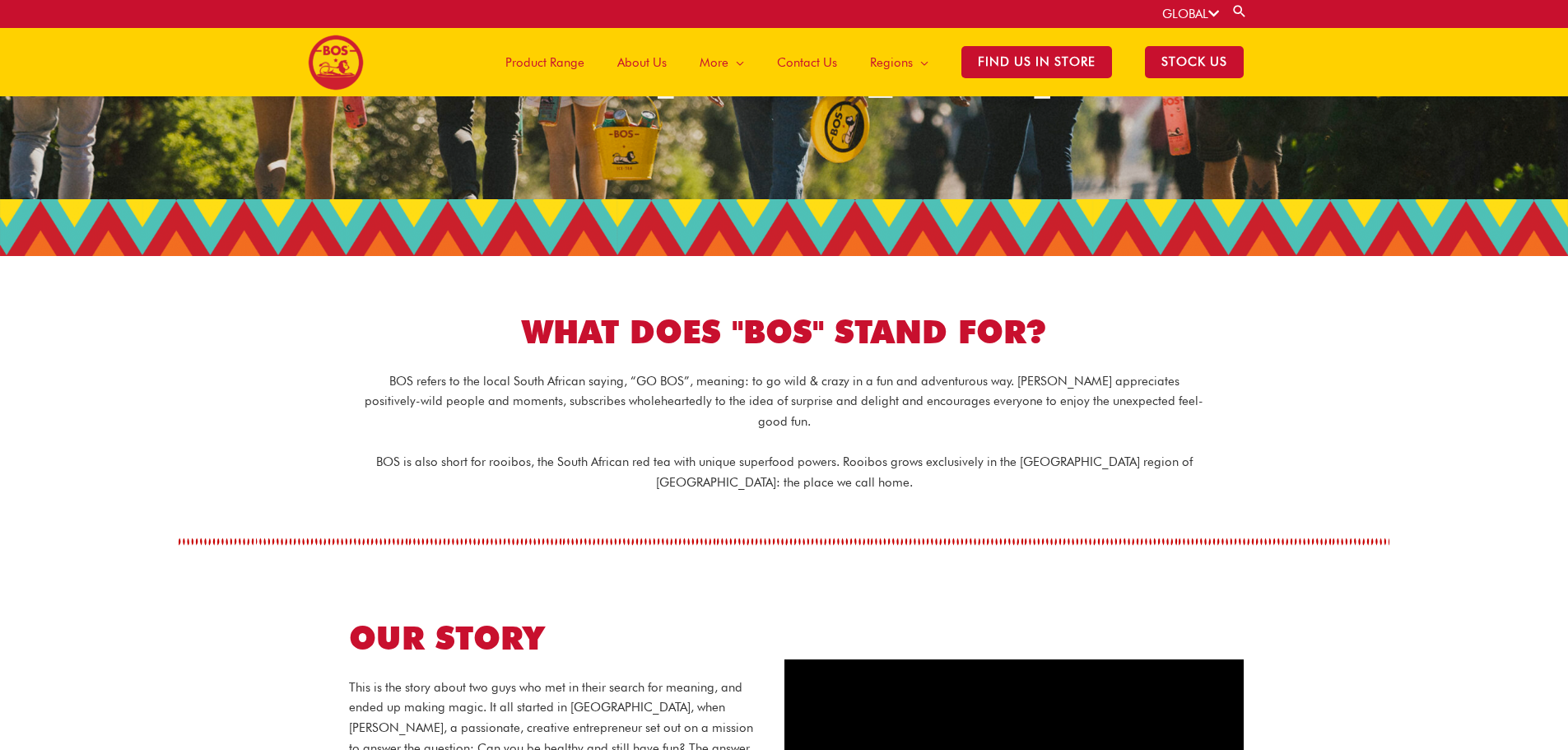
click at [544, 54] on span "Product Range" at bounding box center [545, 63] width 79 height 50
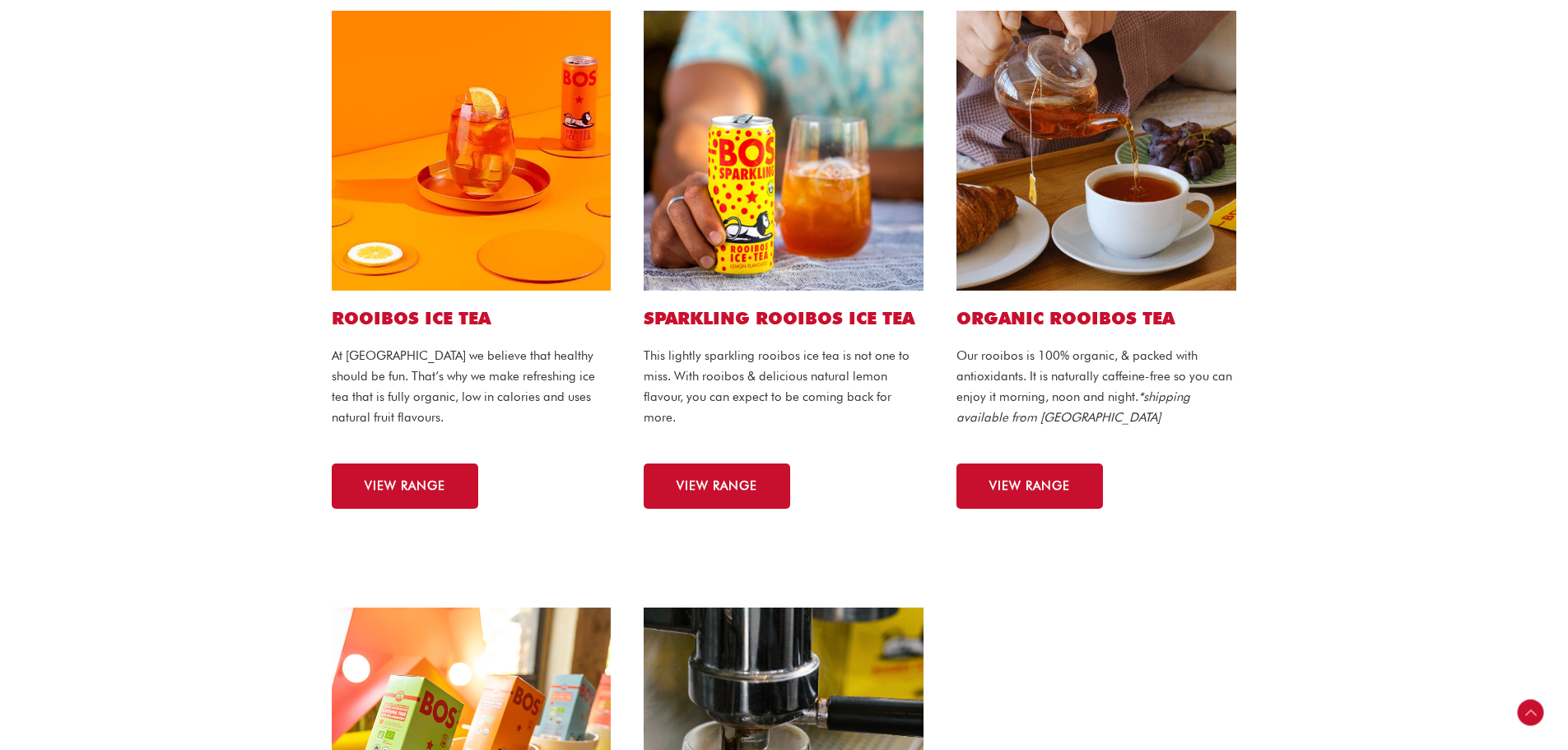
scroll to position [411, 0]
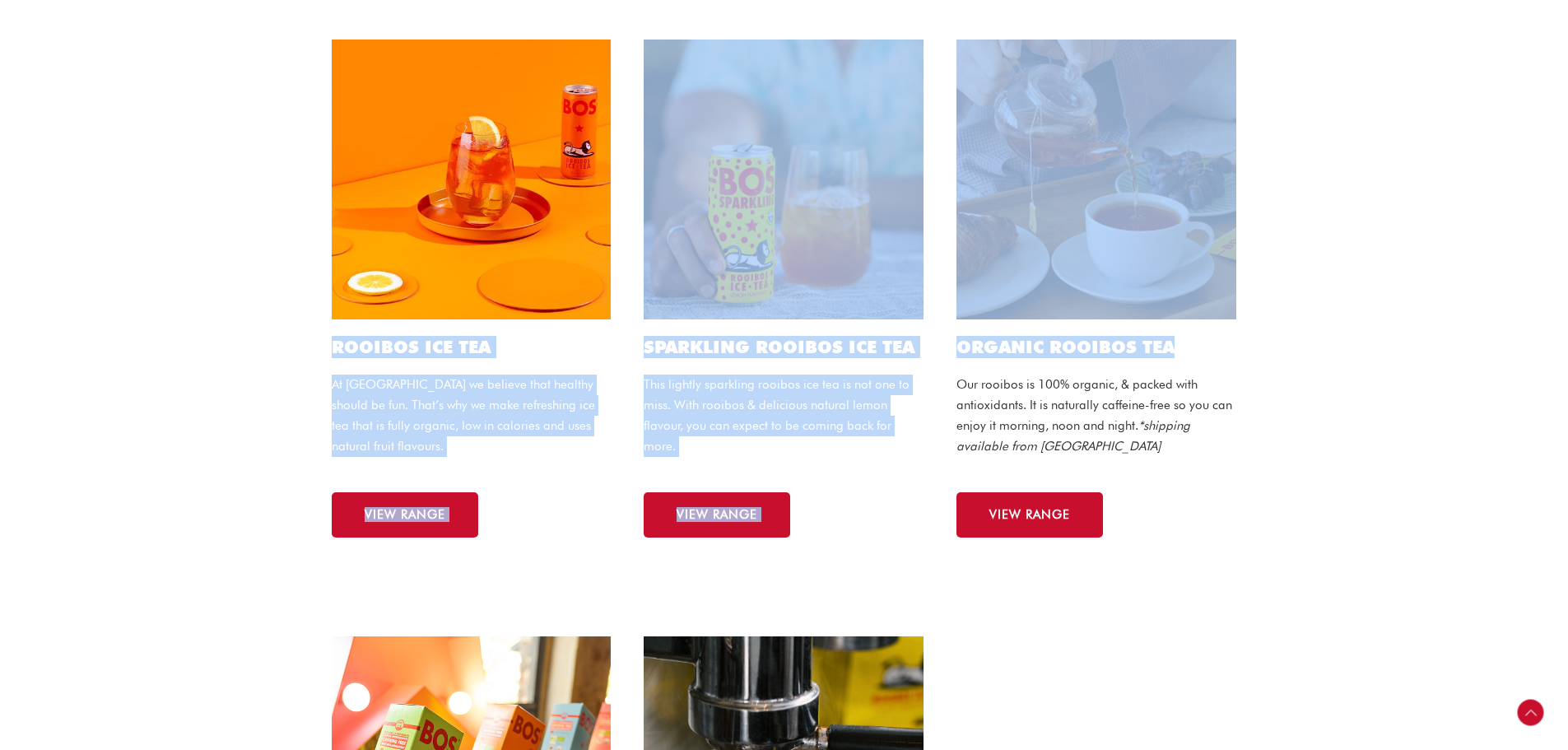
drag, startPoint x: 336, startPoint y: 351, endPoint x: 1192, endPoint y: 355, distance: 856.0
click at [1192, 355] on div "ROOIBOS ICE TEA At [GEOGRAPHIC_DATA] we believe that healthy should be fun. Tha…" at bounding box center [784, 288] width 939 height 531
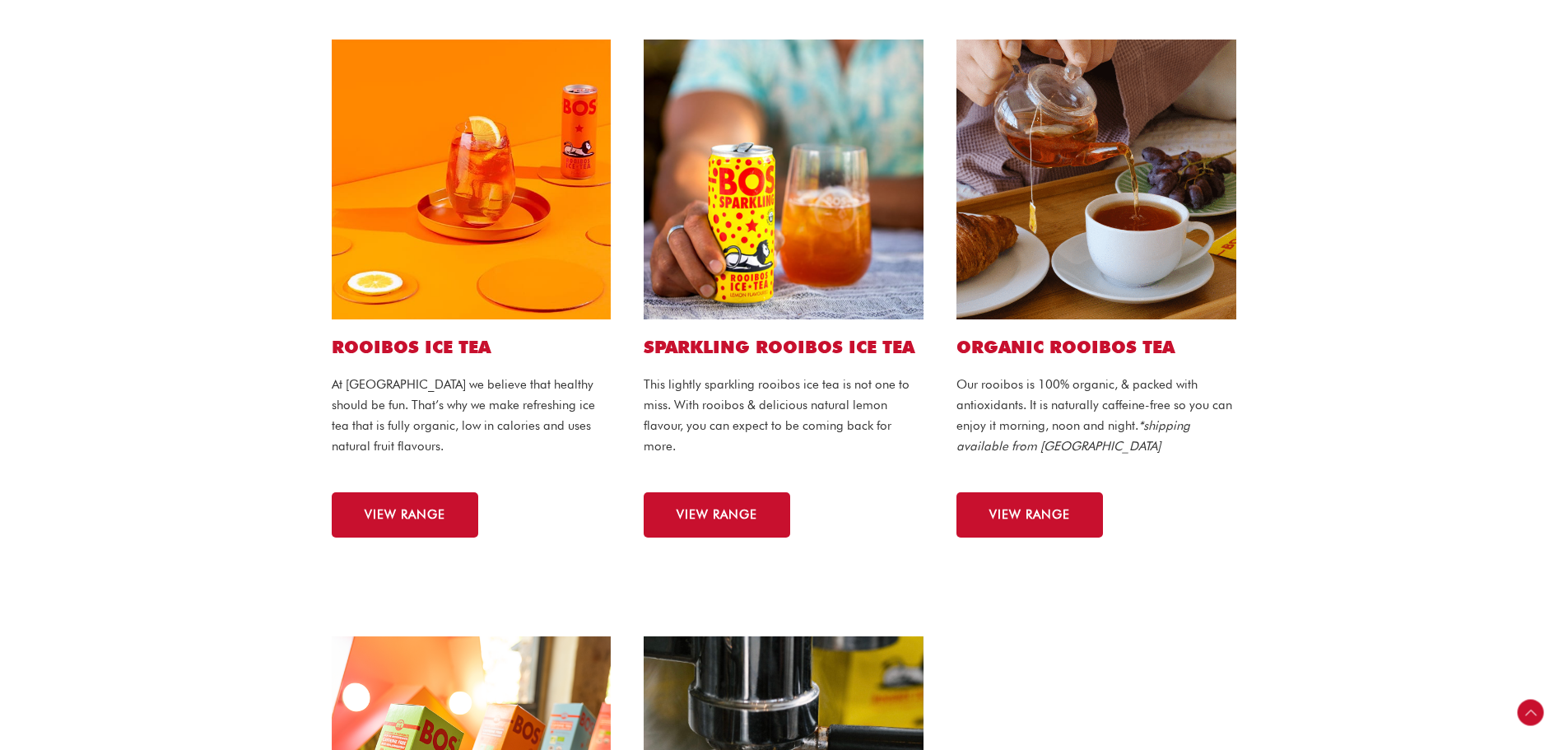
click at [1123, 431] on p "Our rooibos is 100% organic, & packed with antioxidants. It is naturally caffei…" at bounding box center [1096, 415] width 279 height 81
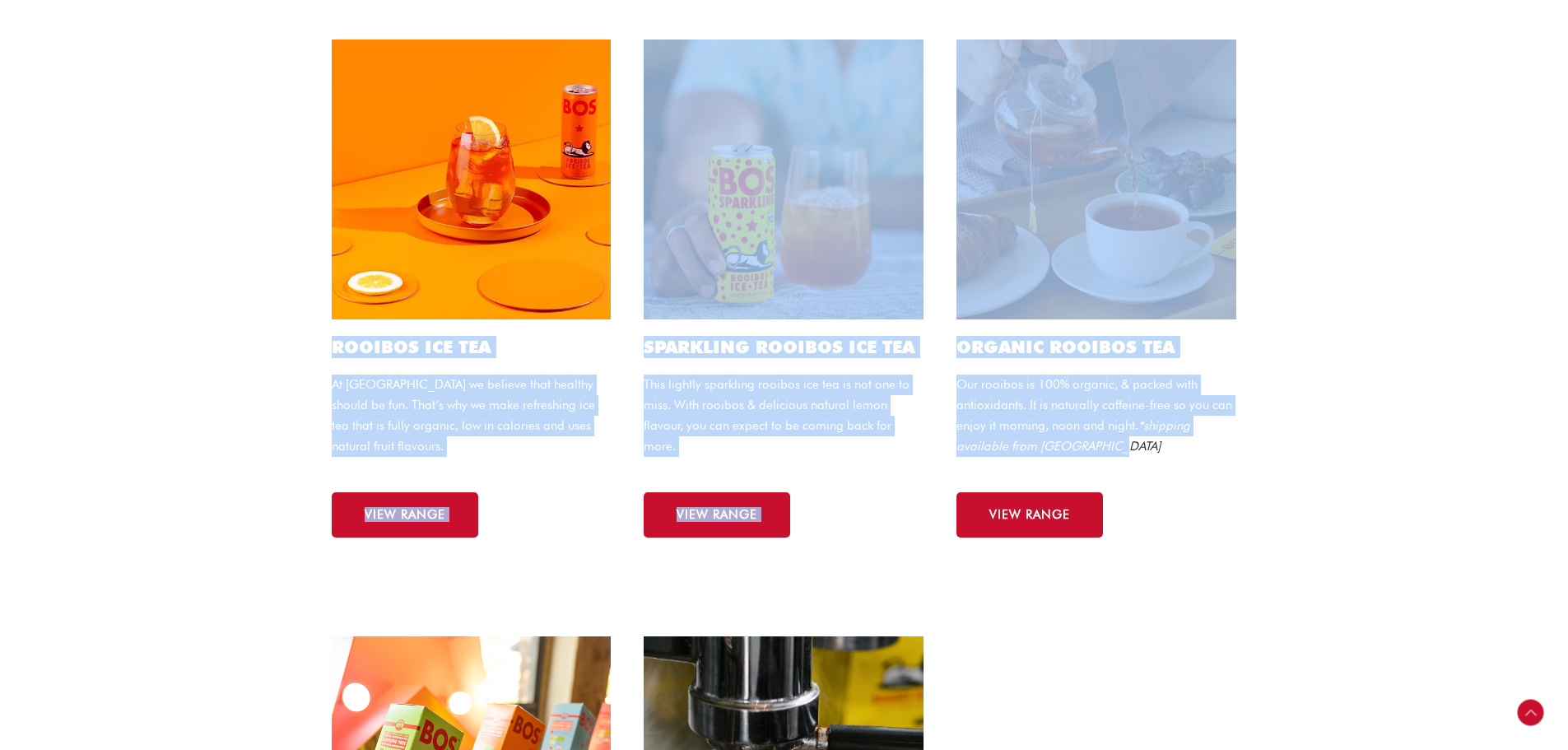
drag, startPoint x: 1119, startPoint y: 451, endPoint x: 327, endPoint y: 344, distance: 799.2
click at [327, 344] on div "ROOIBOS ICE TEA At BOS we believe that healthy should be fun. That’s why we mak…" at bounding box center [784, 288] width 939 height 531
copy div "ROOIBOS ICE TEA At BOS we believe that healthy should be fun. That’s why we mak…"
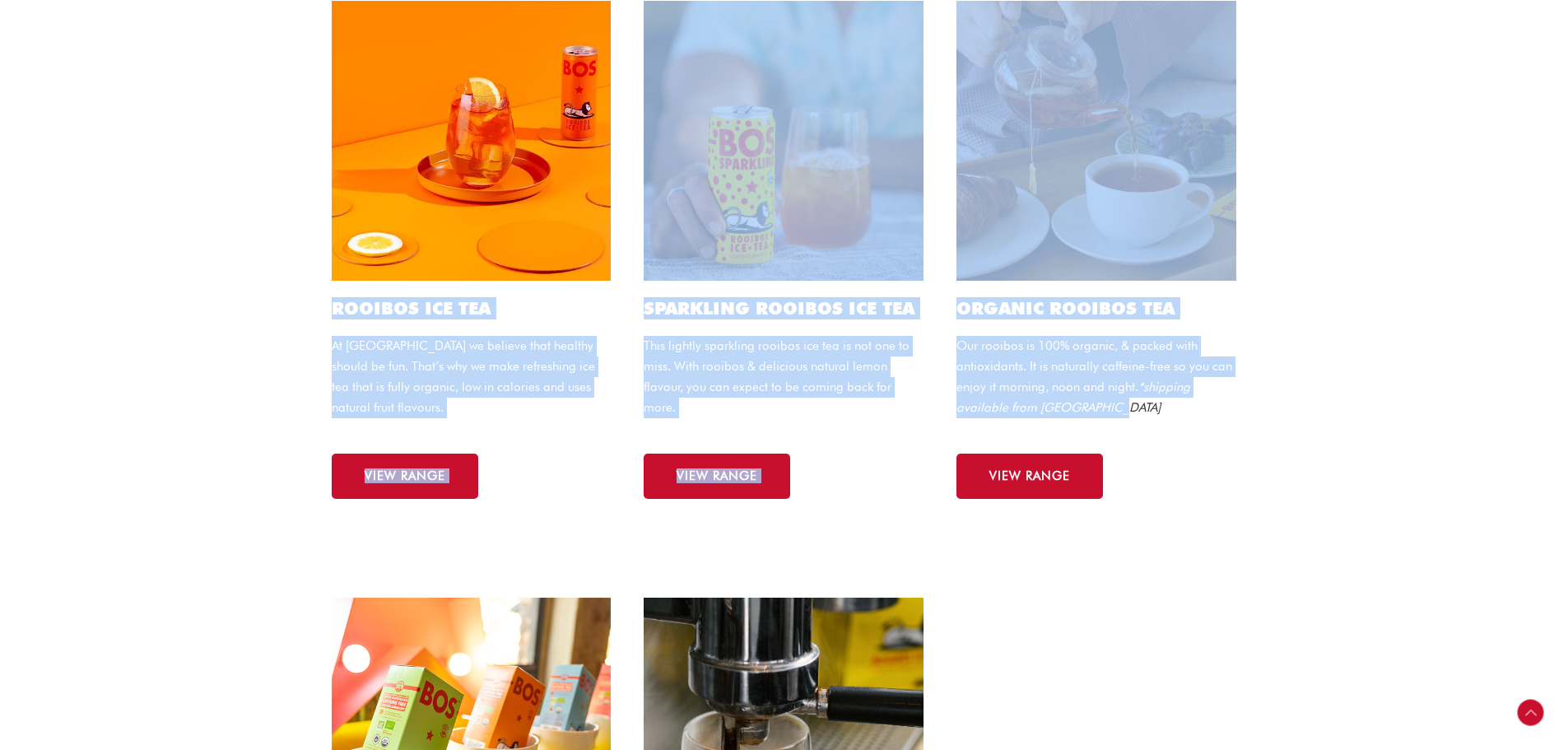
scroll to position [905, 0]
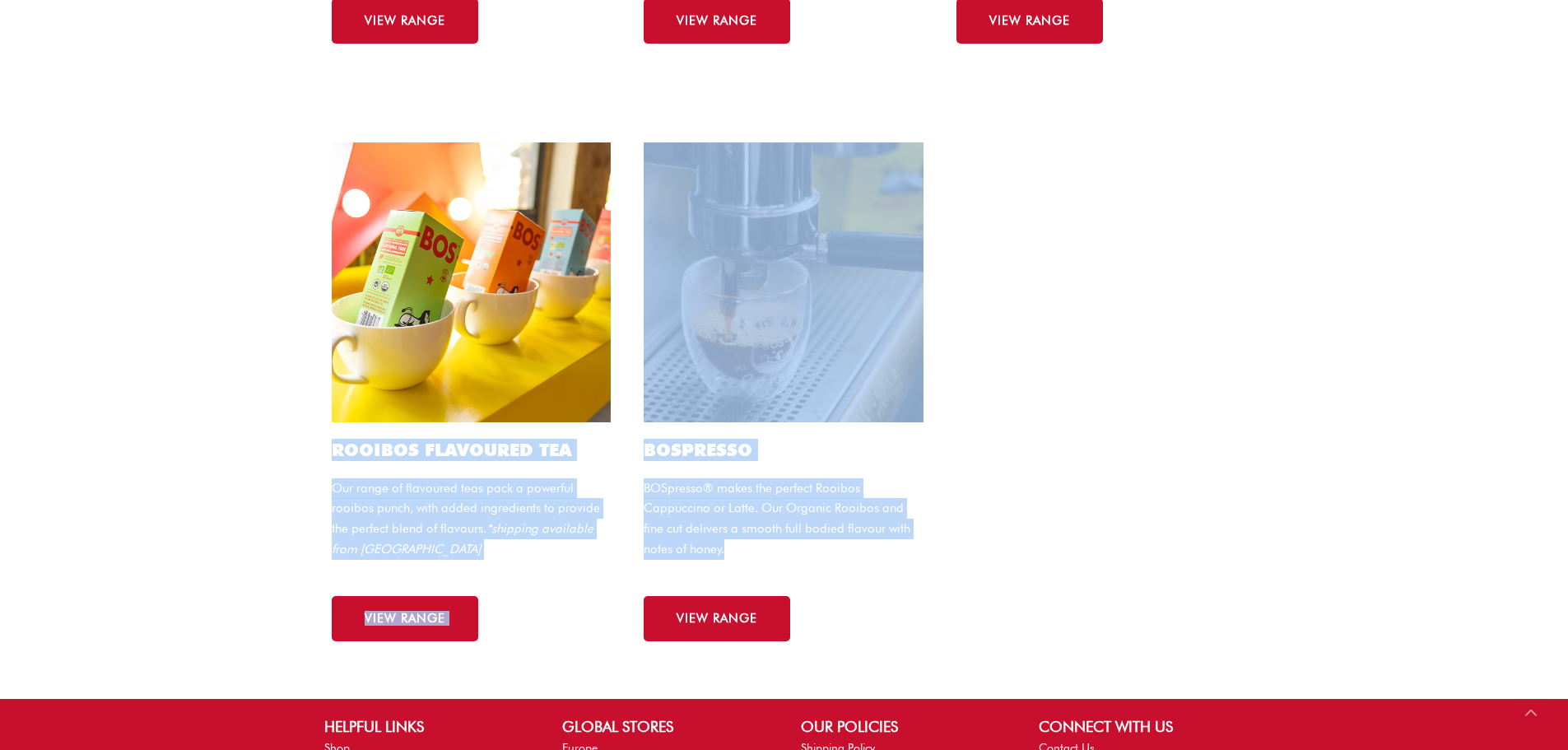
drag, startPoint x: 334, startPoint y: 447, endPoint x: 808, endPoint y: 564, distance: 488.2
click at [808, 564] on div "ROOIBOS FLAVOURED TEA Our range of flavoured teas pack a powerful rooibos punch…" at bounding box center [784, 391] width 939 height 531
copy div "ROOIBOS FLAVOURED TEA Our range of flavoured teas pack a powerful rooibos punch…"
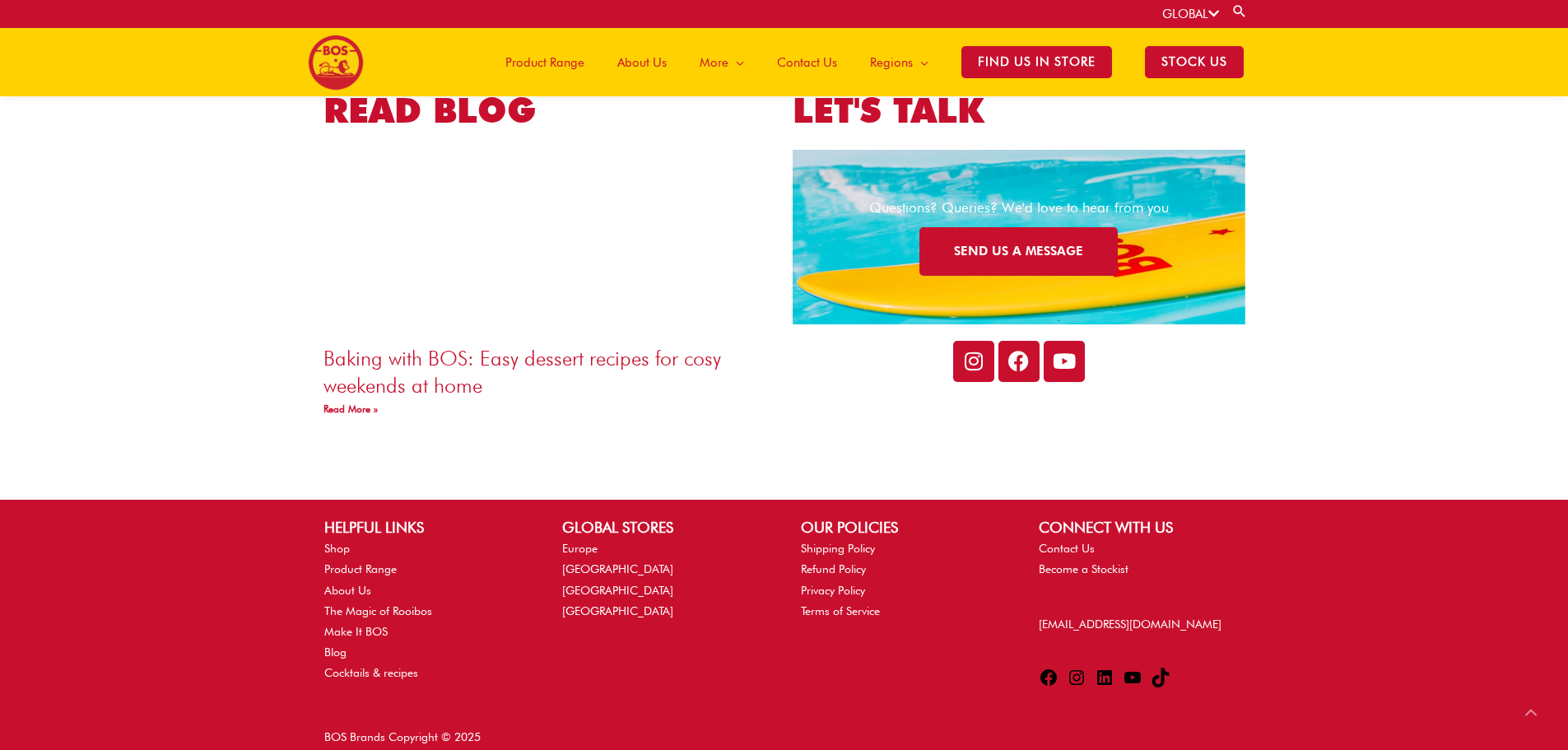
scroll to position [2870, 0]
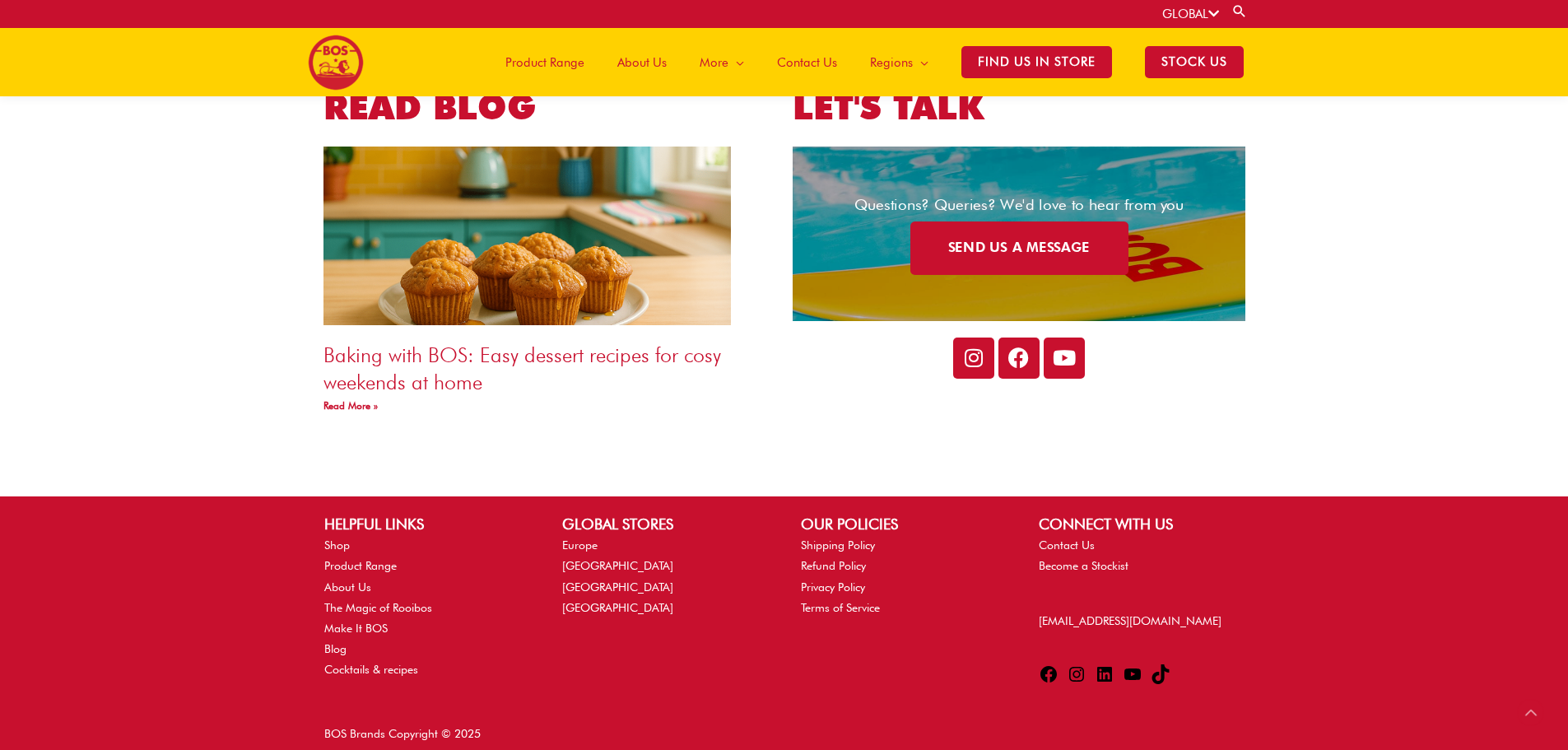
click at [978, 255] on link "SEND US A MESSAGE" at bounding box center [1018, 249] width 218 height 53
